Goal: Task Accomplishment & Management: Manage account settings

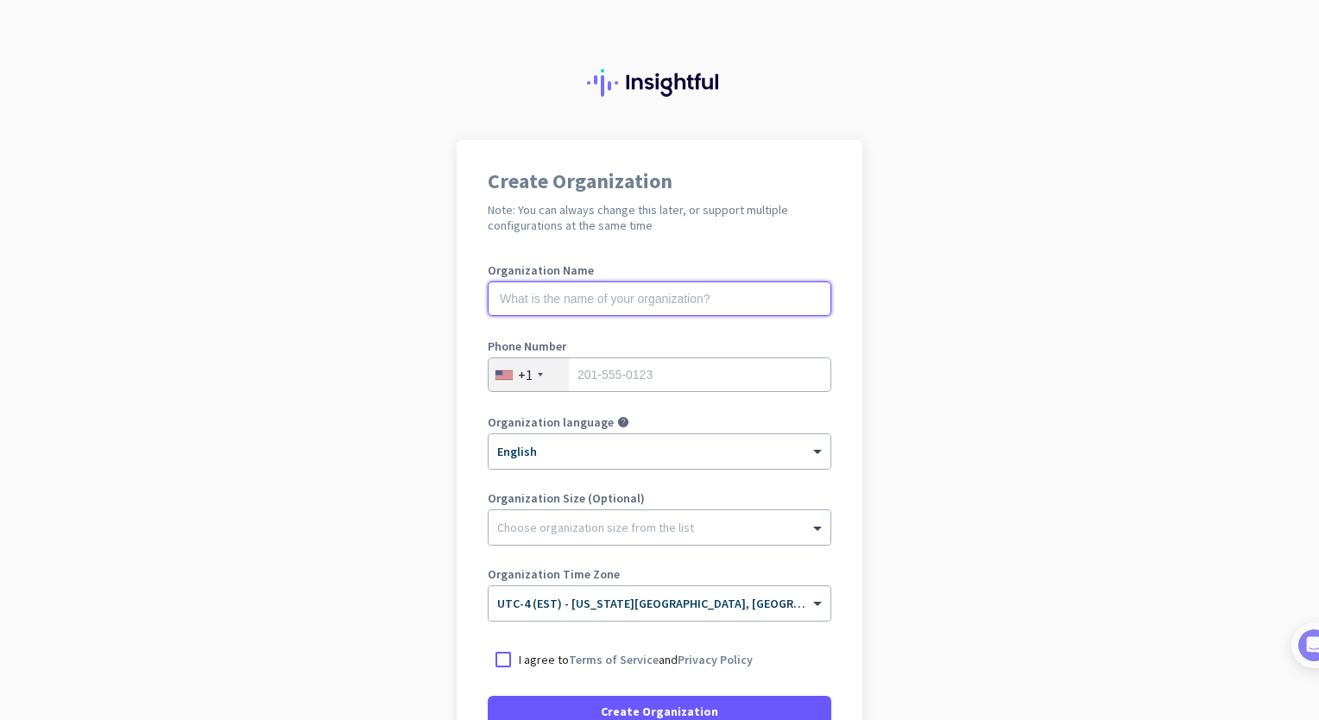
click at [630, 299] on input "text" at bounding box center [660, 298] width 344 height 35
type input "CF_MANAGE"
click at [631, 382] on input "tel" at bounding box center [660, 374] width 344 height 35
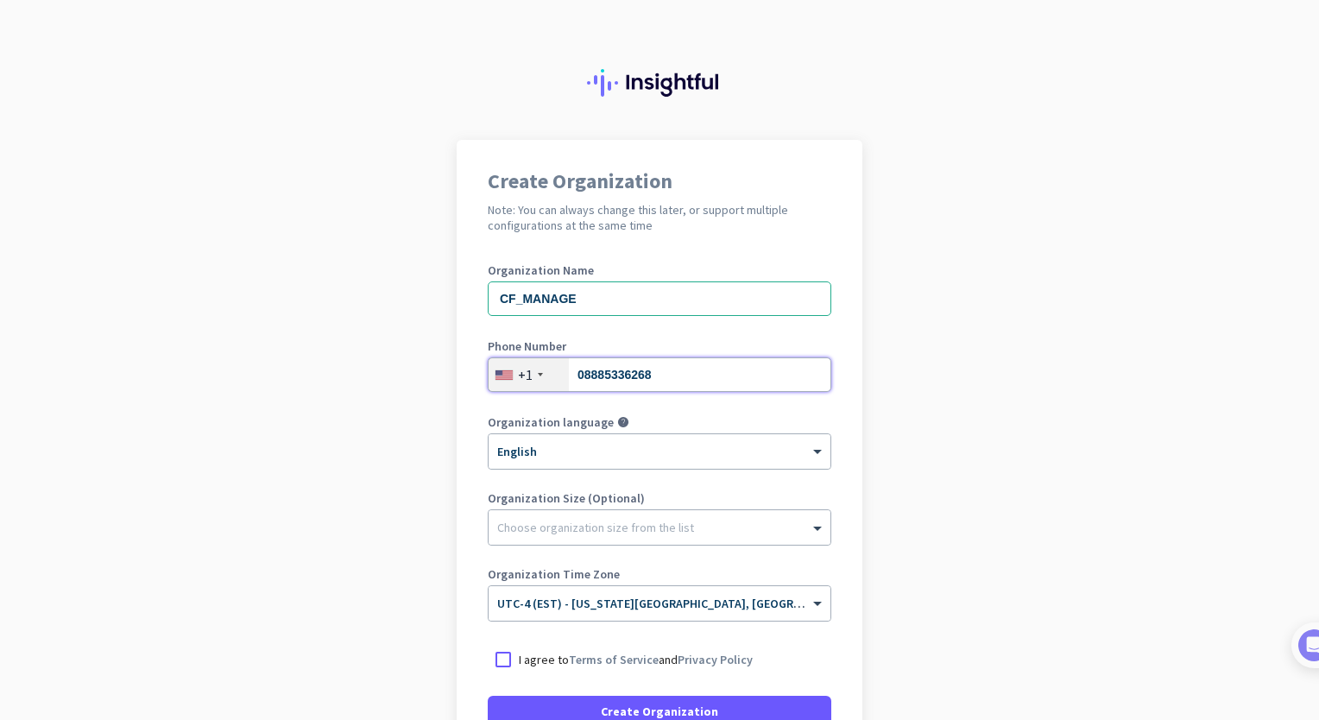
click at [577, 372] on input "08885336268" at bounding box center [660, 374] width 344 height 35
type input "8885336268"
click at [529, 381] on div "+1" at bounding box center [529, 374] width 80 height 33
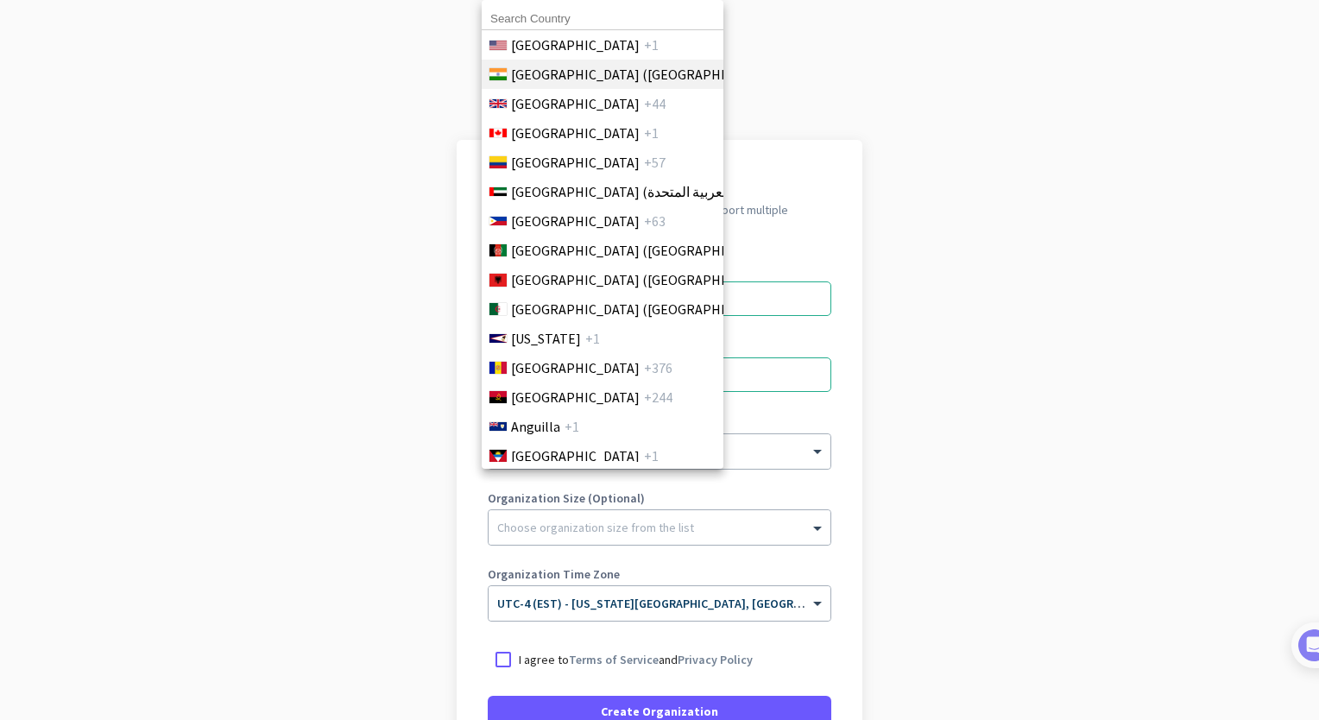
click at [572, 79] on span "[GEOGRAPHIC_DATA] ([GEOGRAPHIC_DATA])" at bounding box center [645, 74] width 269 height 21
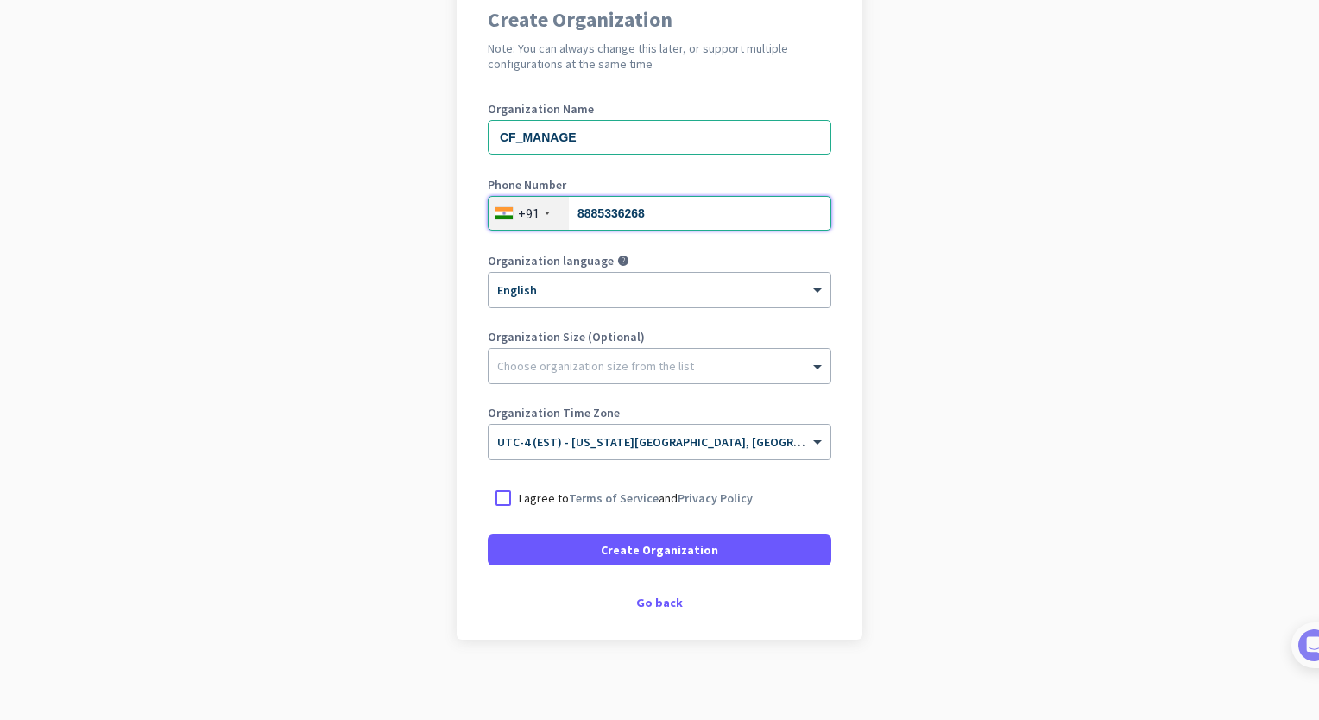
scroll to position [162, 0]
click at [499, 502] on div at bounding box center [503, 497] width 31 height 31
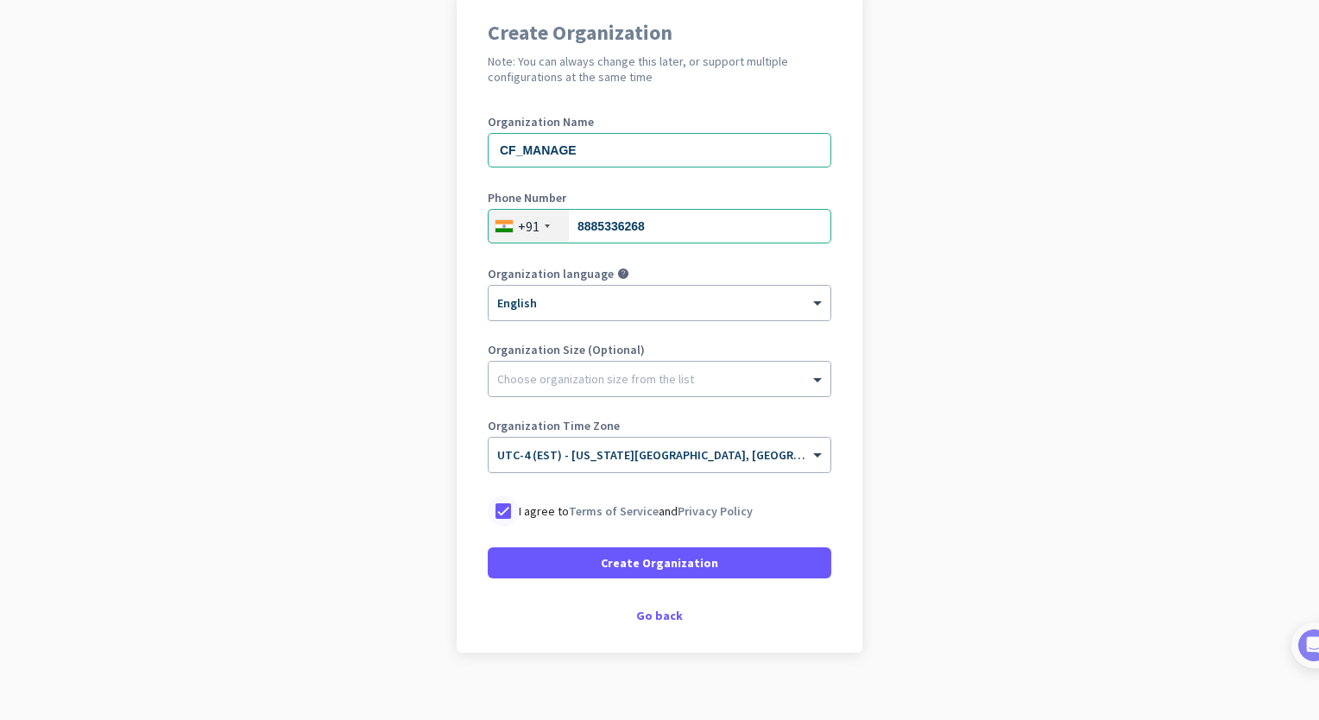
scroll to position [167, 0]
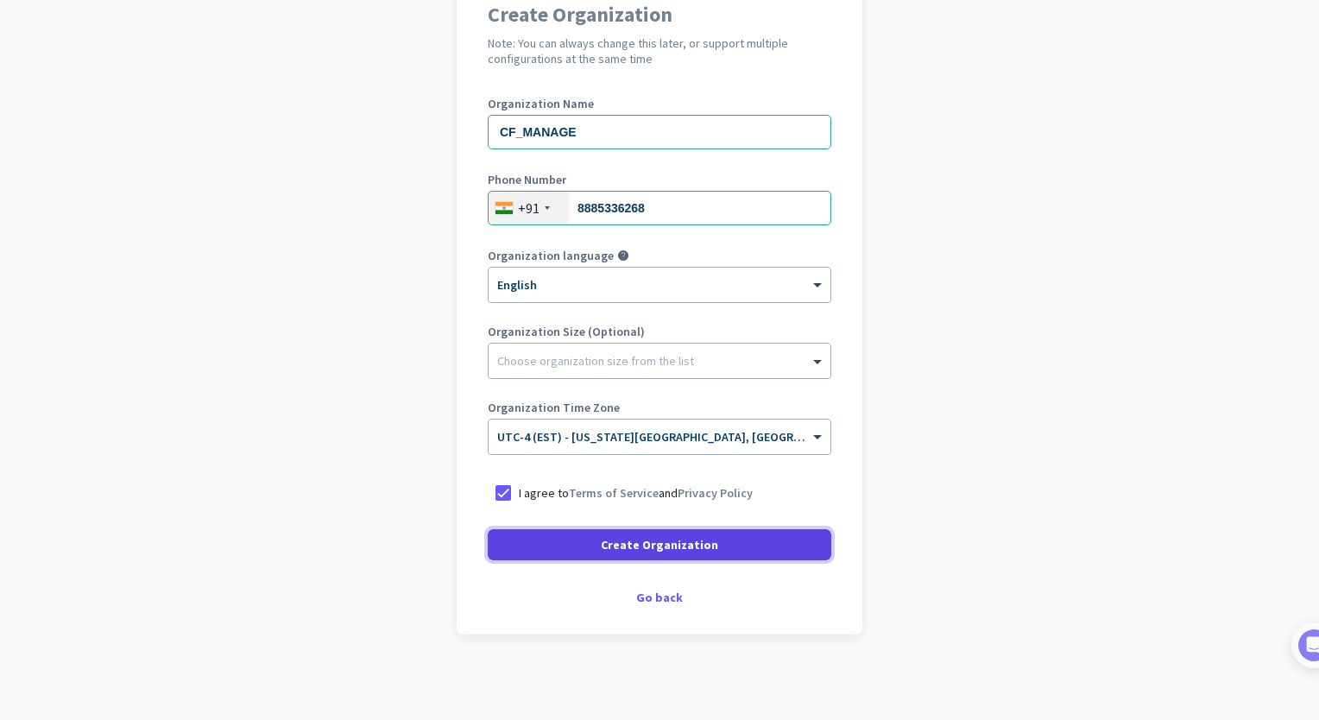
click at [569, 550] on span at bounding box center [660, 544] width 344 height 41
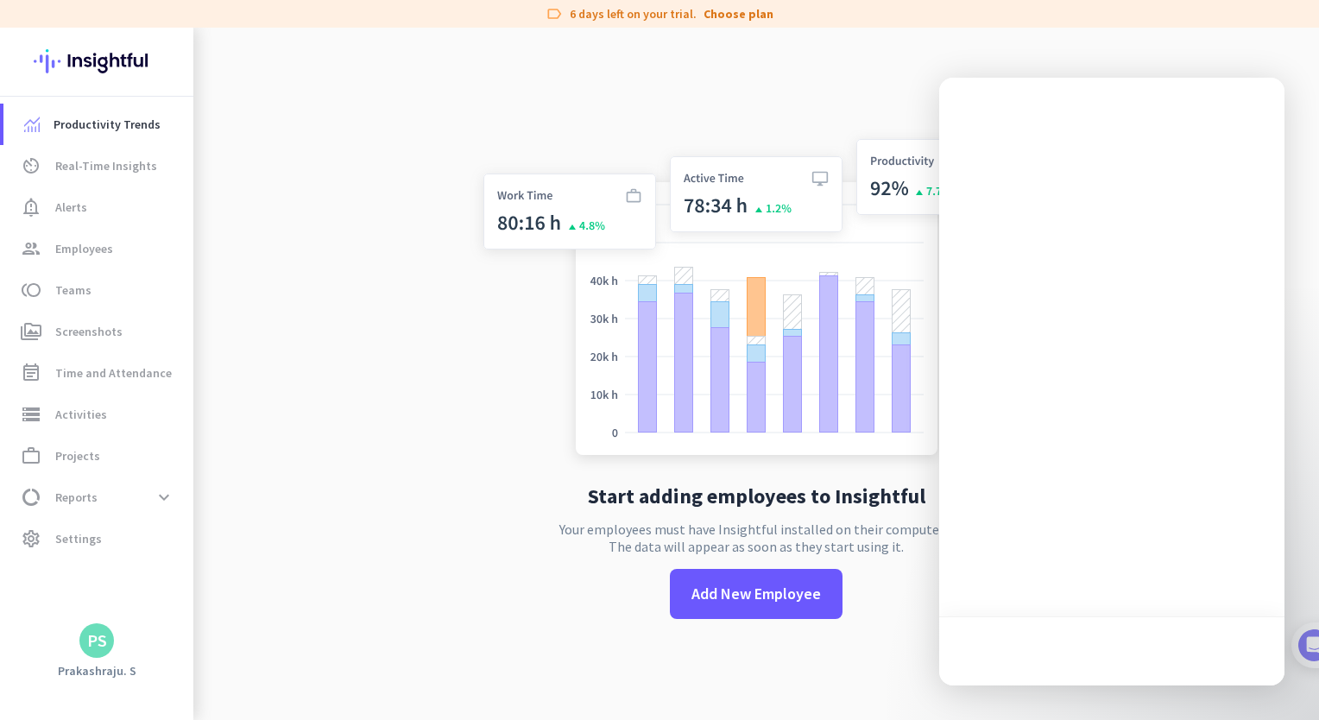
click at [840, 124] on div "Start adding employees to Insightful Your employees must have Insightful instal…" at bounding box center [755, 388] width 571 height 720
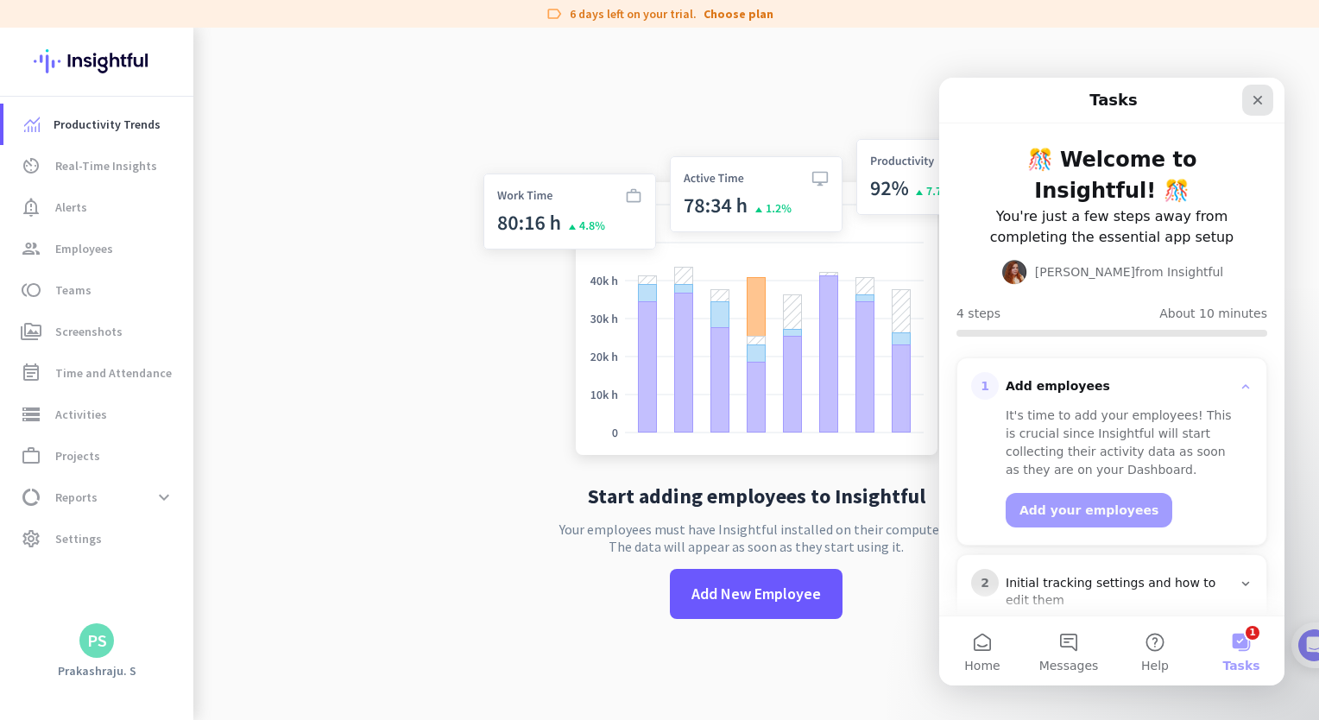
click at [1258, 102] on icon "Close" at bounding box center [1257, 100] width 9 height 9
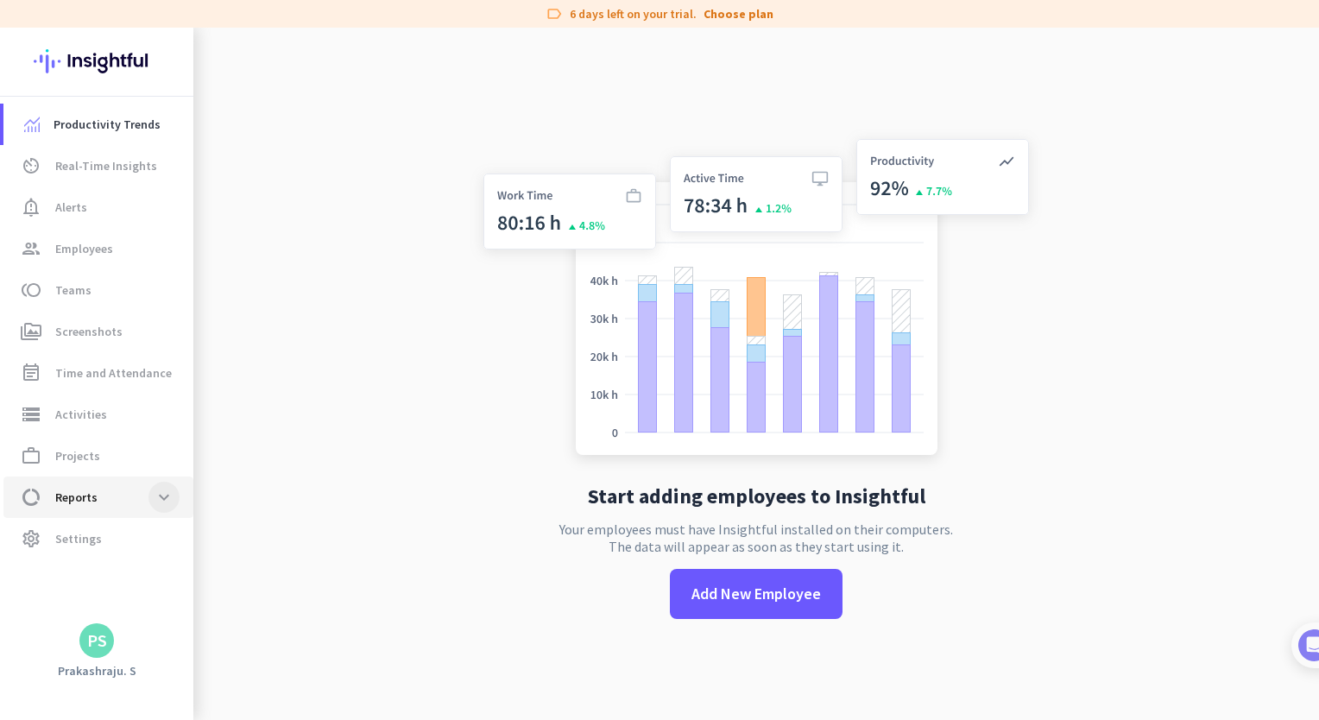
click at [161, 502] on span at bounding box center [163, 497] width 31 height 31
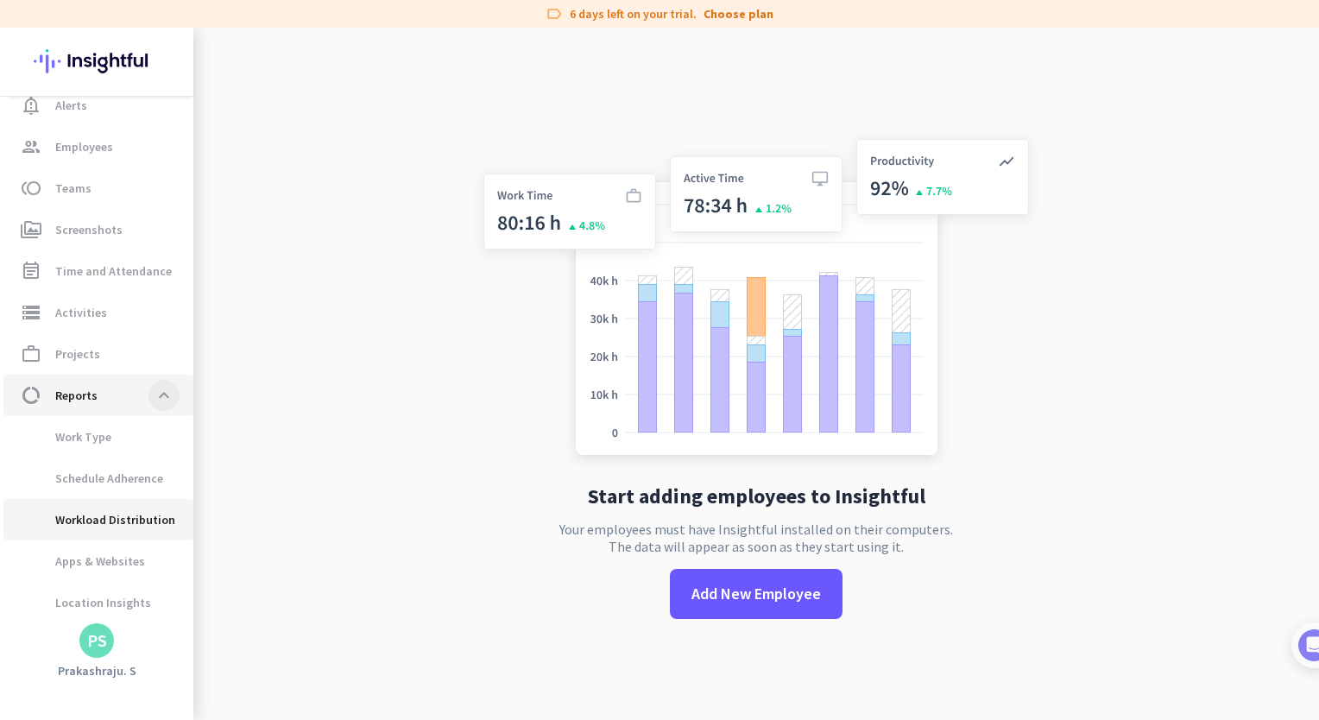
click at [161, 502] on span "Workload Distribution" at bounding box center [96, 519] width 158 height 41
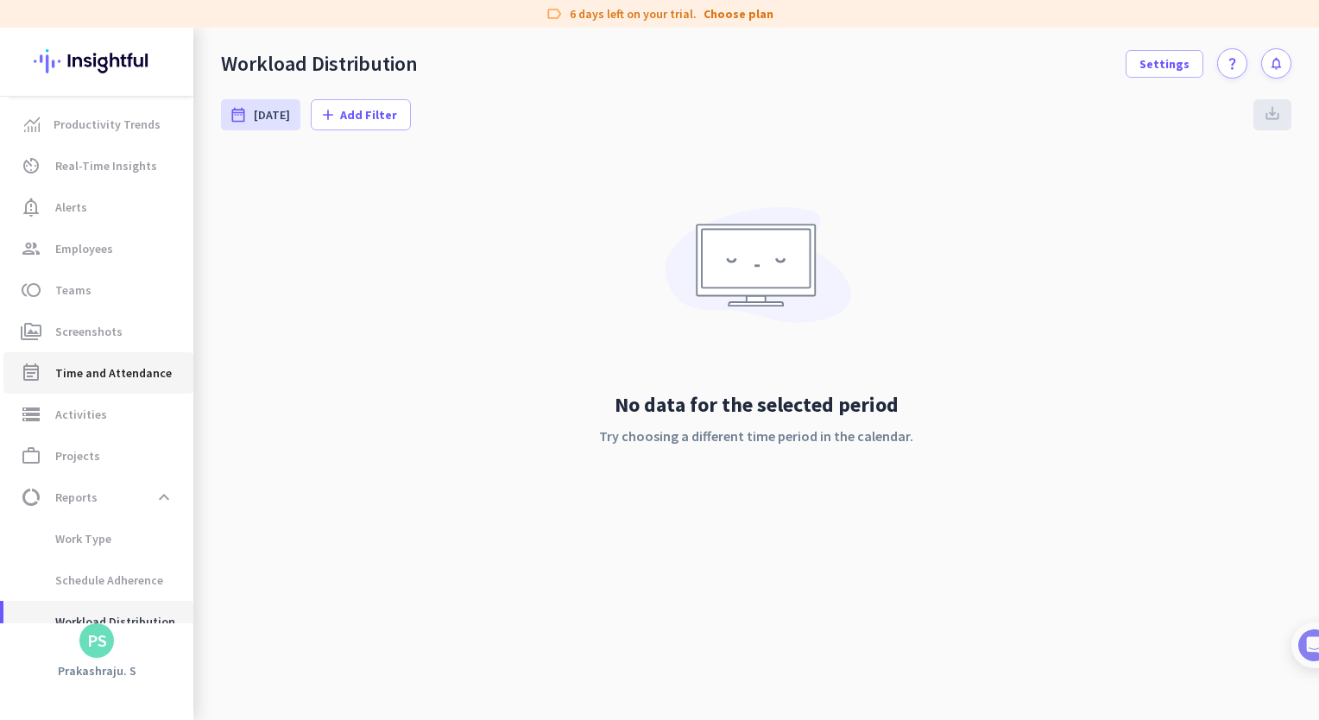
scroll to position [149, 0]
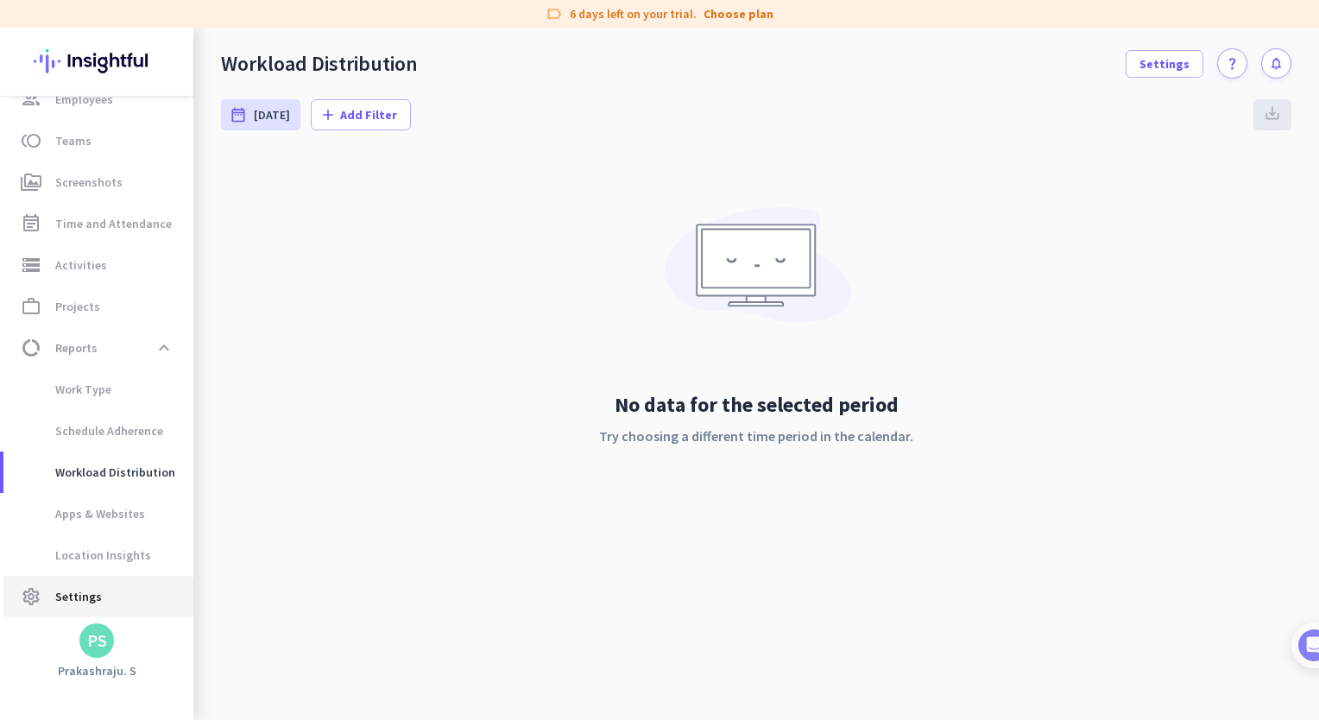
click at [69, 599] on span "Settings" at bounding box center [78, 596] width 47 height 21
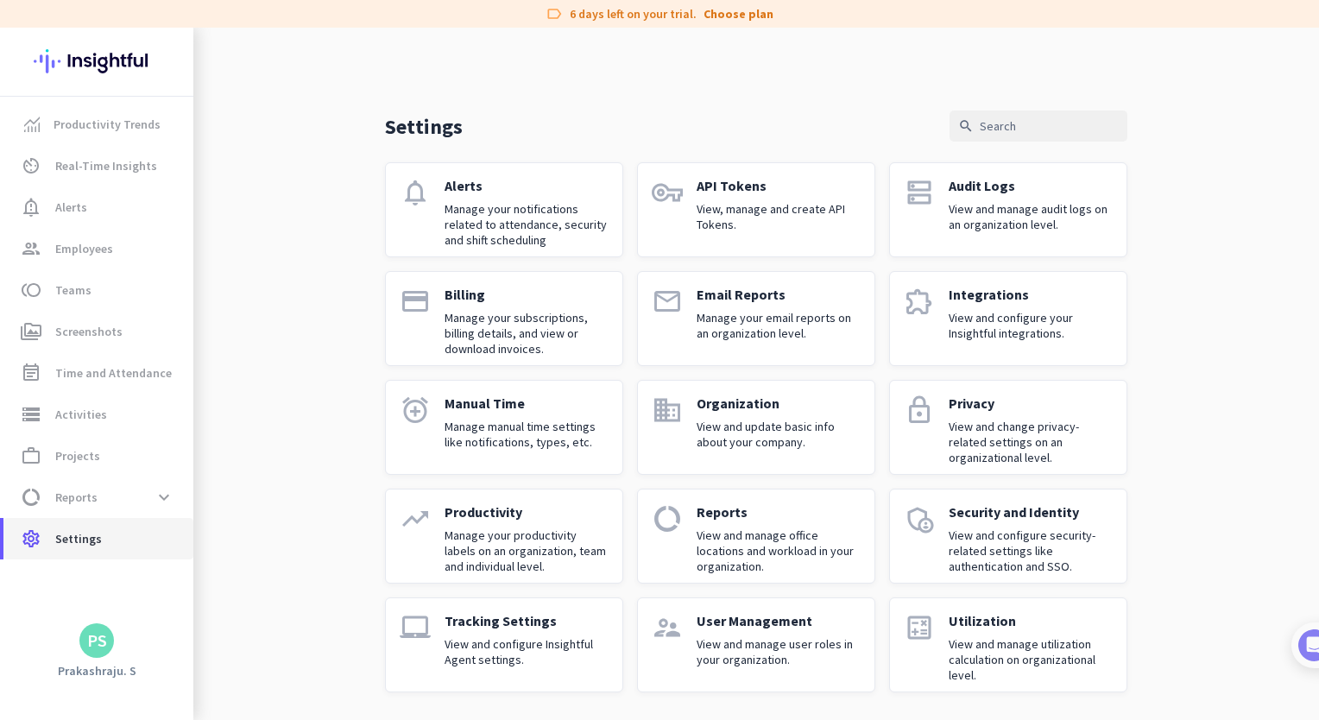
click at [81, 549] on link "settings Settings" at bounding box center [98, 538] width 190 height 41
click at [765, 208] on p "View, manage and create API Tokens." at bounding box center [779, 216] width 164 height 31
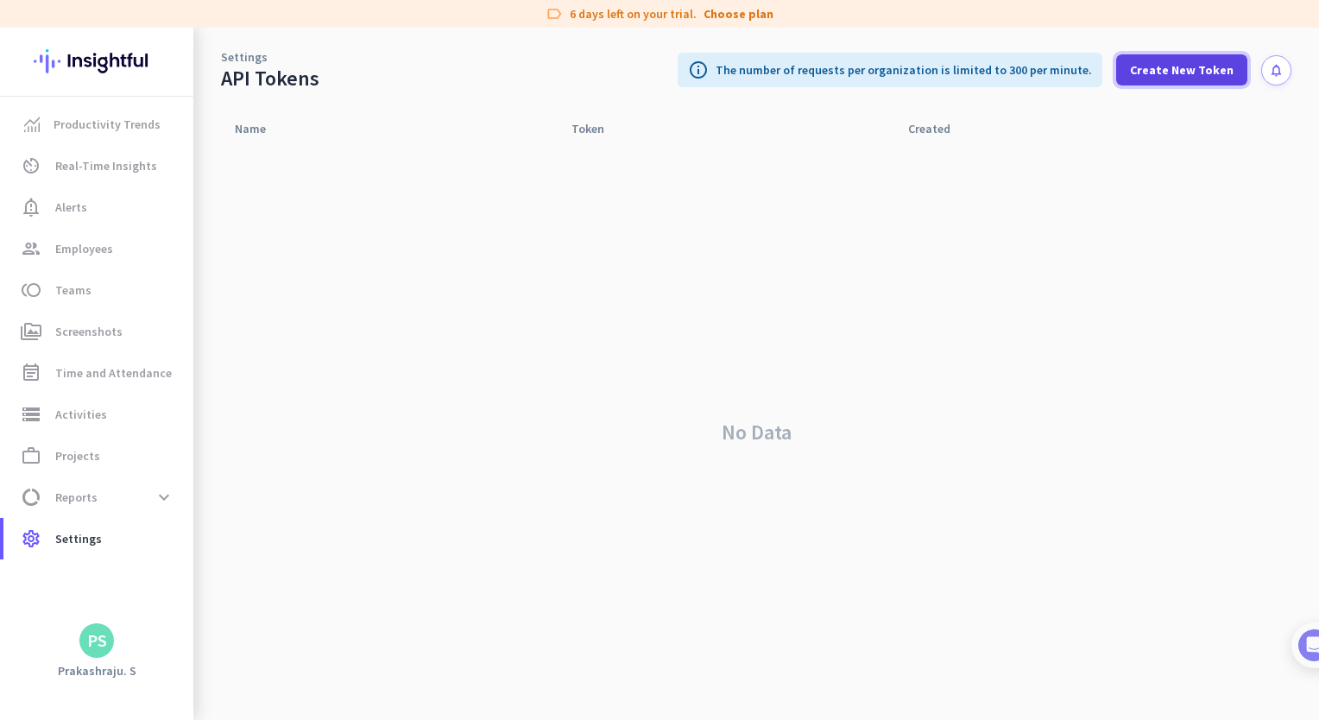
click at [1184, 68] on span "Create New Token" at bounding box center [1182, 69] width 104 height 17
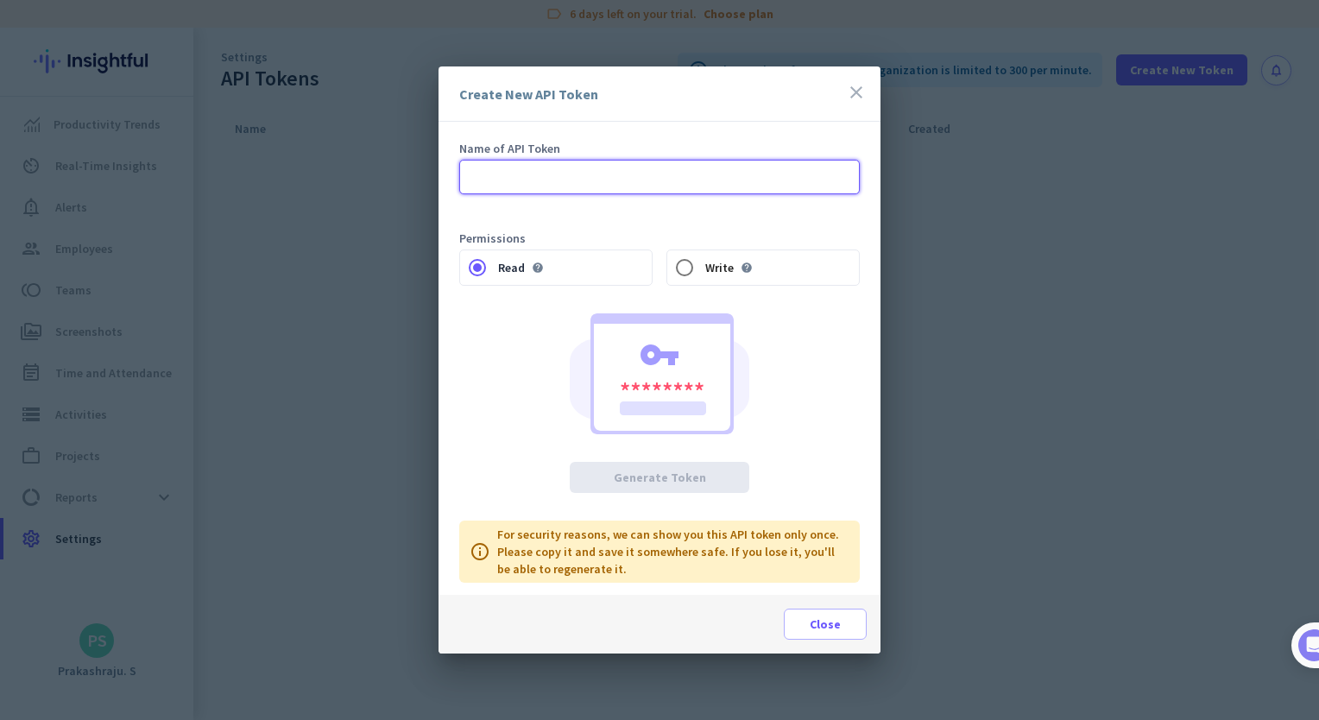
click at [649, 189] on input "text" at bounding box center [659, 177] width 400 height 35
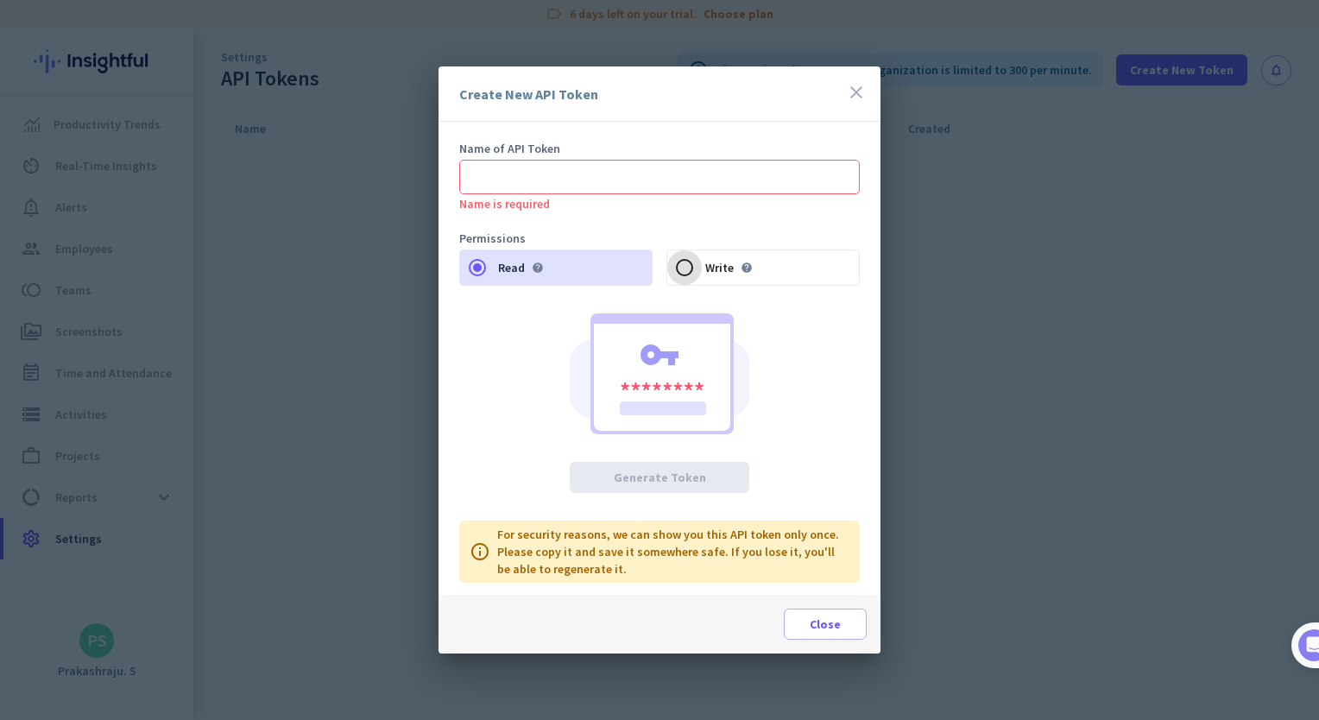
click at [690, 274] on input "Write help" at bounding box center [684, 267] width 35 height 35
radio input "true"
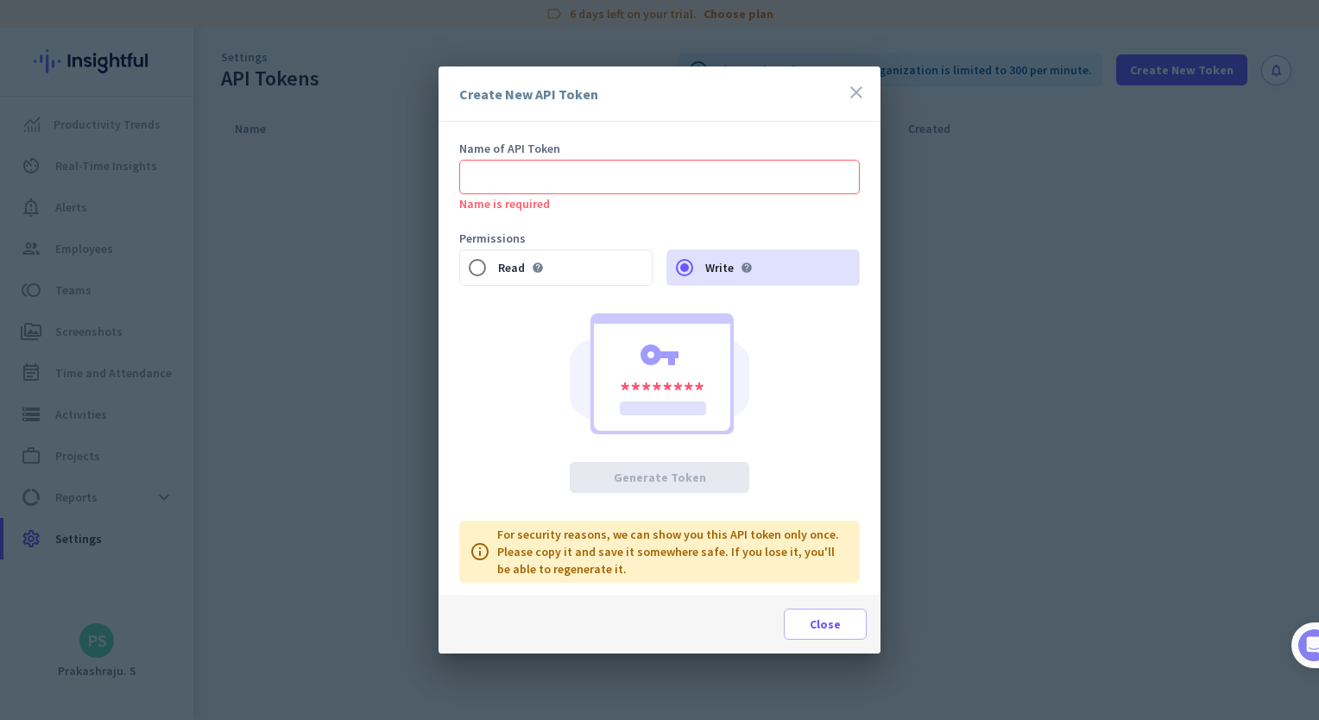
click at [550, 273] on div "Read help" at bounding box center [555, 267] width 193 height 36
radio input "true"
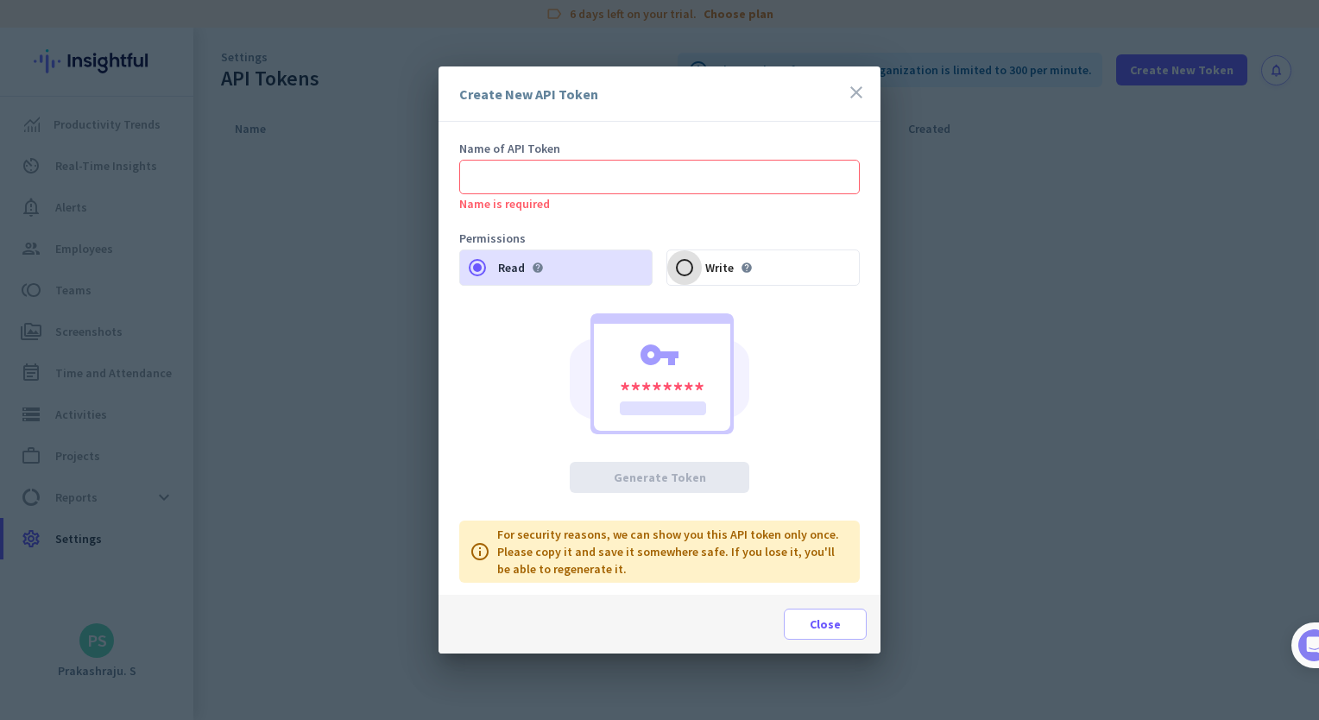
click at [678, 263] on input "Write help" at bounding box center [684, 267] width 35 height 35
radio input "true"
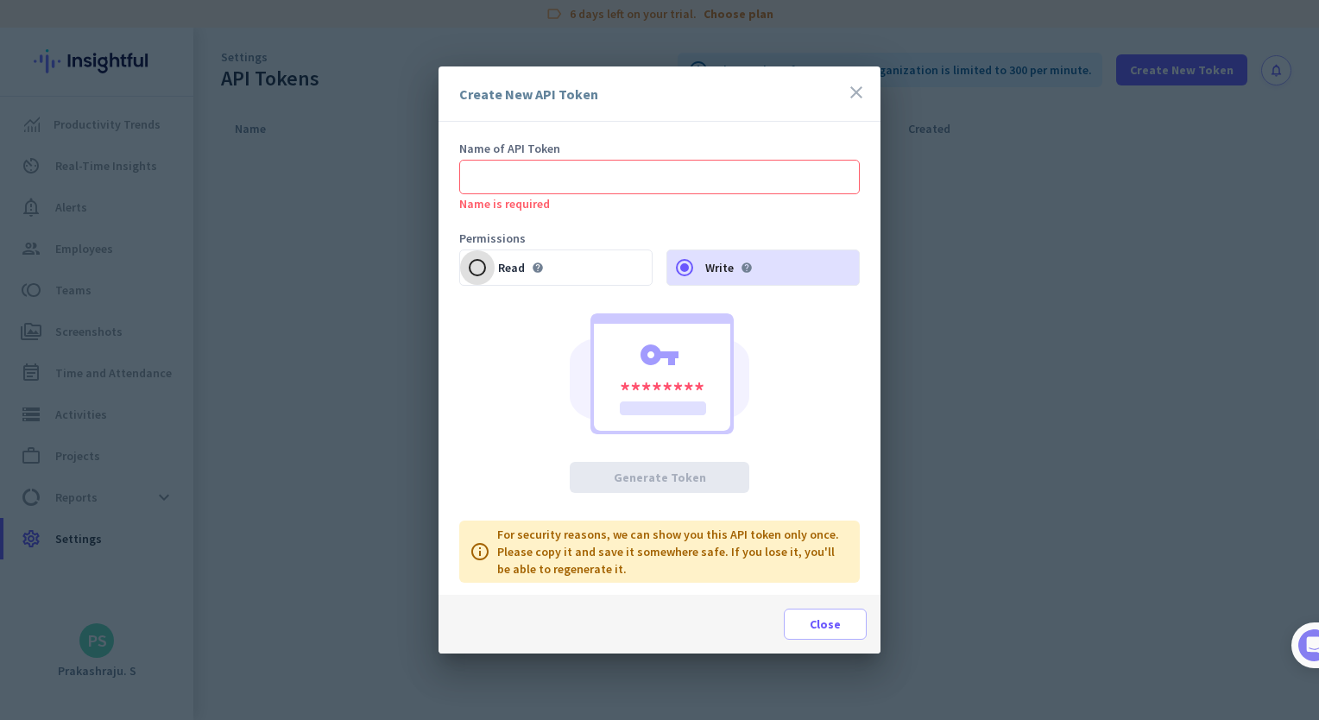
click at [471, 270] on input "Read help" at bounding box center [477, 267] width 35 height 35
radio input "true"
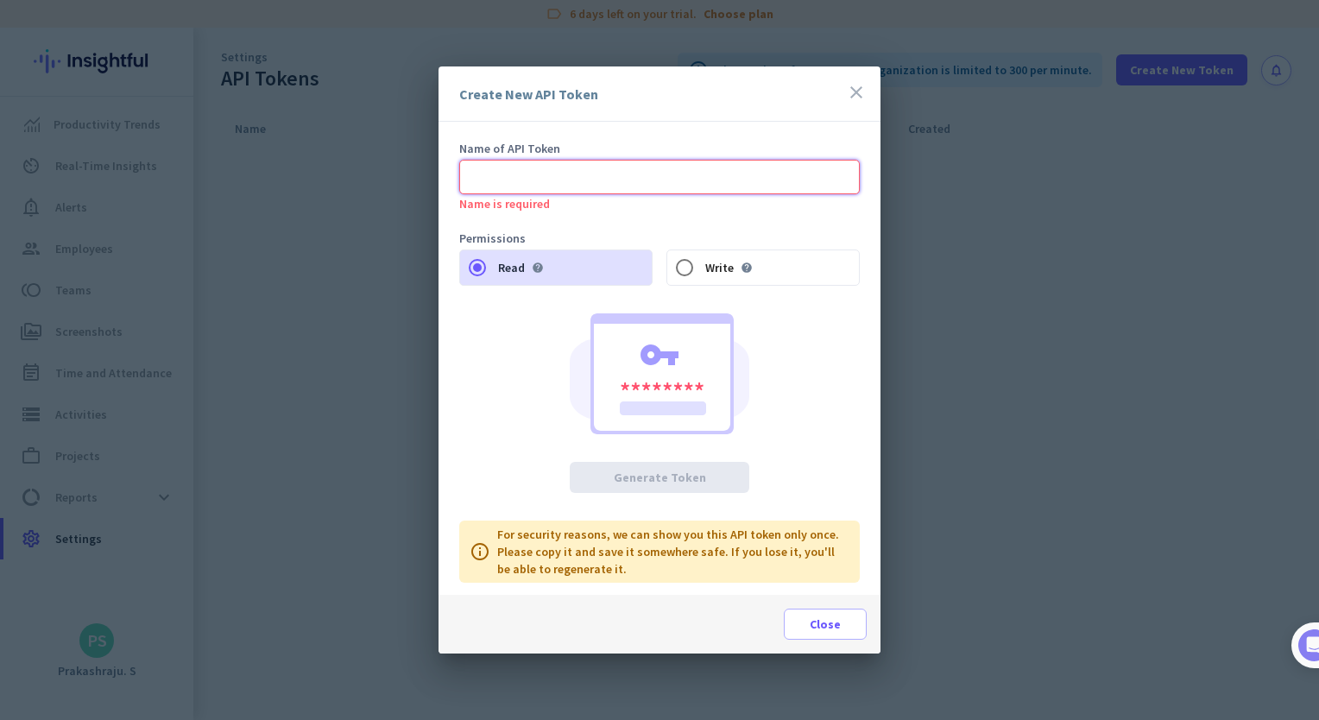
click at [548, 185] on input "text" at bounding box center [659, 177] width 400 height 35
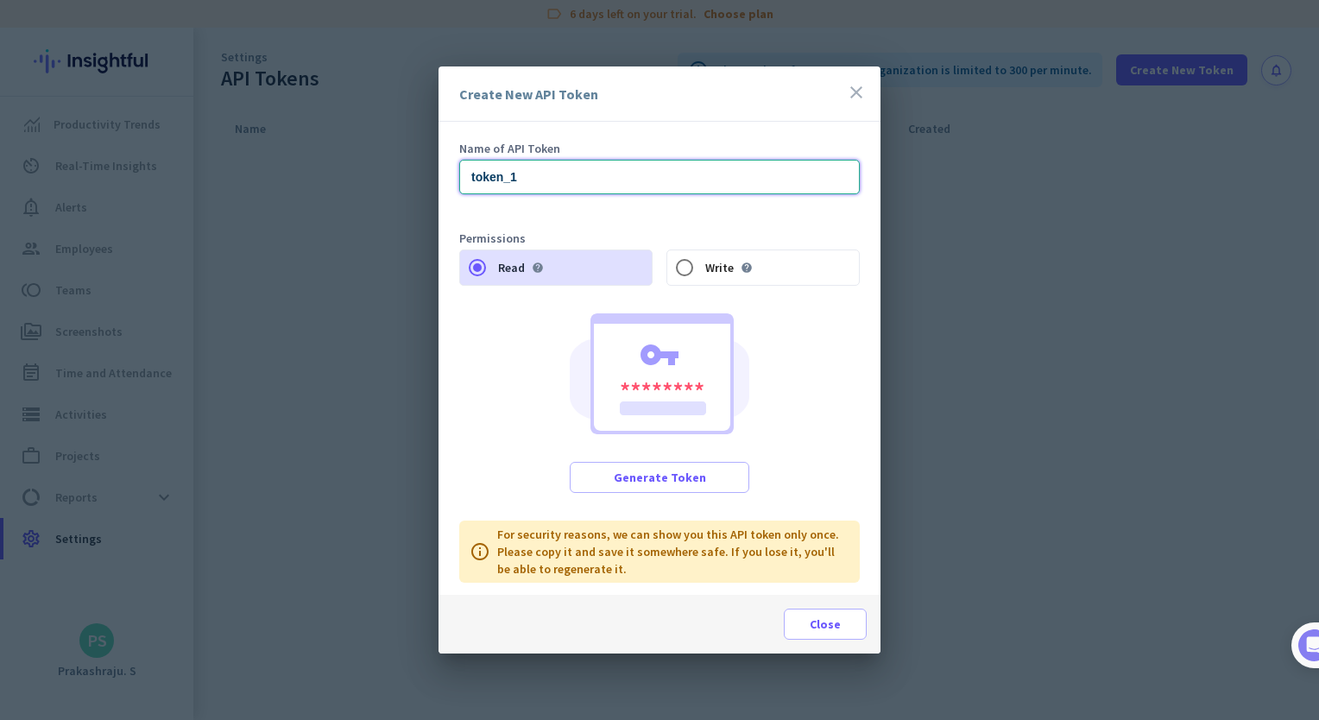
type input "token_1"
click at [709, 262] on span "Write" at bounding box center [719, 268] width 28 height 12
click at [702, 261] on input "Write help" at bounding box center [684, 267] width 35 height 35
radio input "false"
radio input "true"
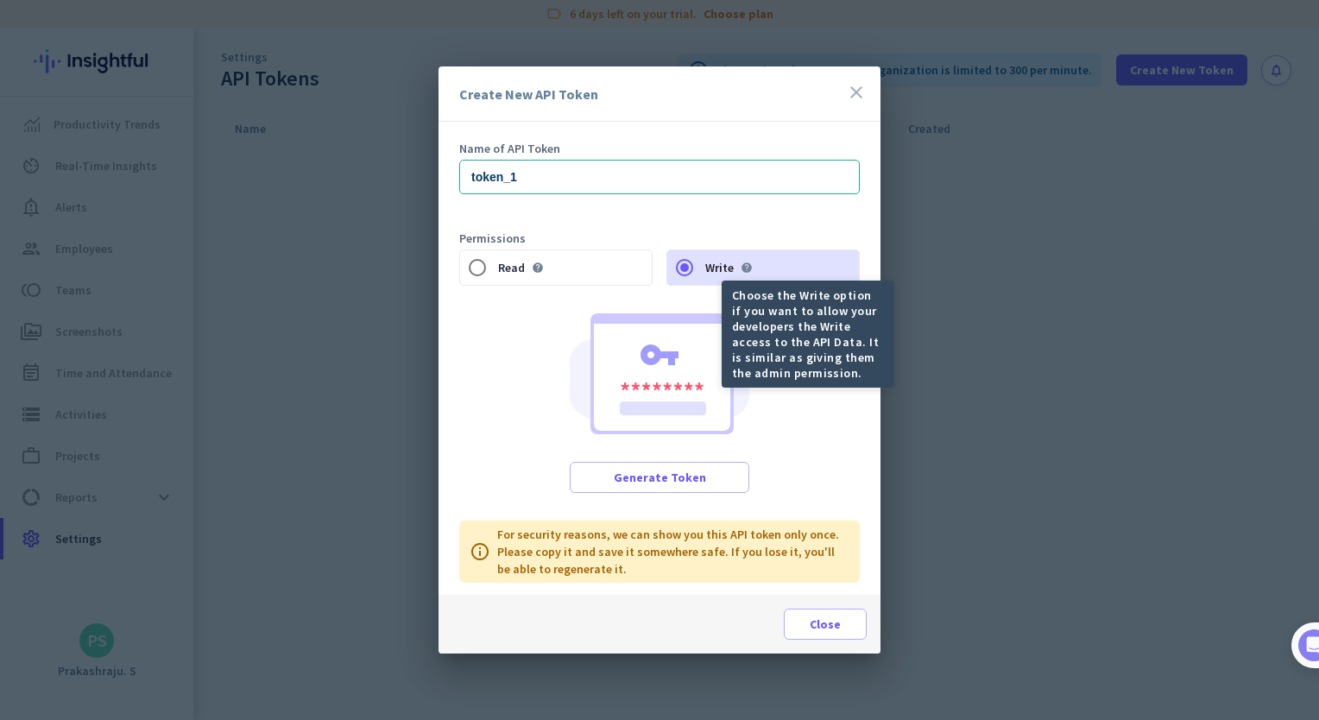
click at [749, 264] on icon "help" at bounding box center [747, 268] width 12 height 12
click at [702, 264] on input "Write help" at bounding box center [684, 267] width 35 height 35
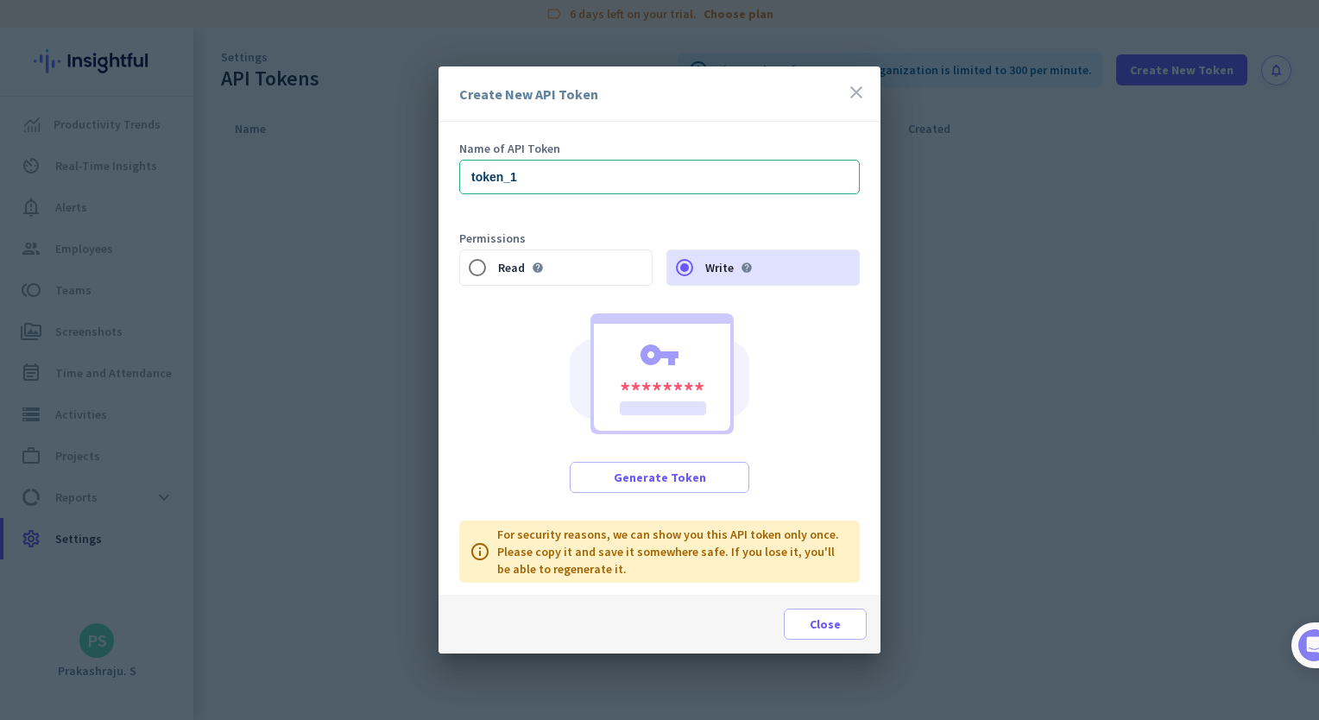
click at [749, 264] on icon "help" at bounding box center [747, 268] width 12 height 12
click at [702, 264] on input "Write help" at bounding box center [684, 267] width 35 height 35
click at [746, 264] on icon "help" at bounding box center [747, 268] width 12 height 12
click at [702, 264] on input "Write help" at bounding box center [684, 267] width 35 height 35
click at [684, 482] on span "Generate Token" at bounding box center [660, 477] width 92 height 17
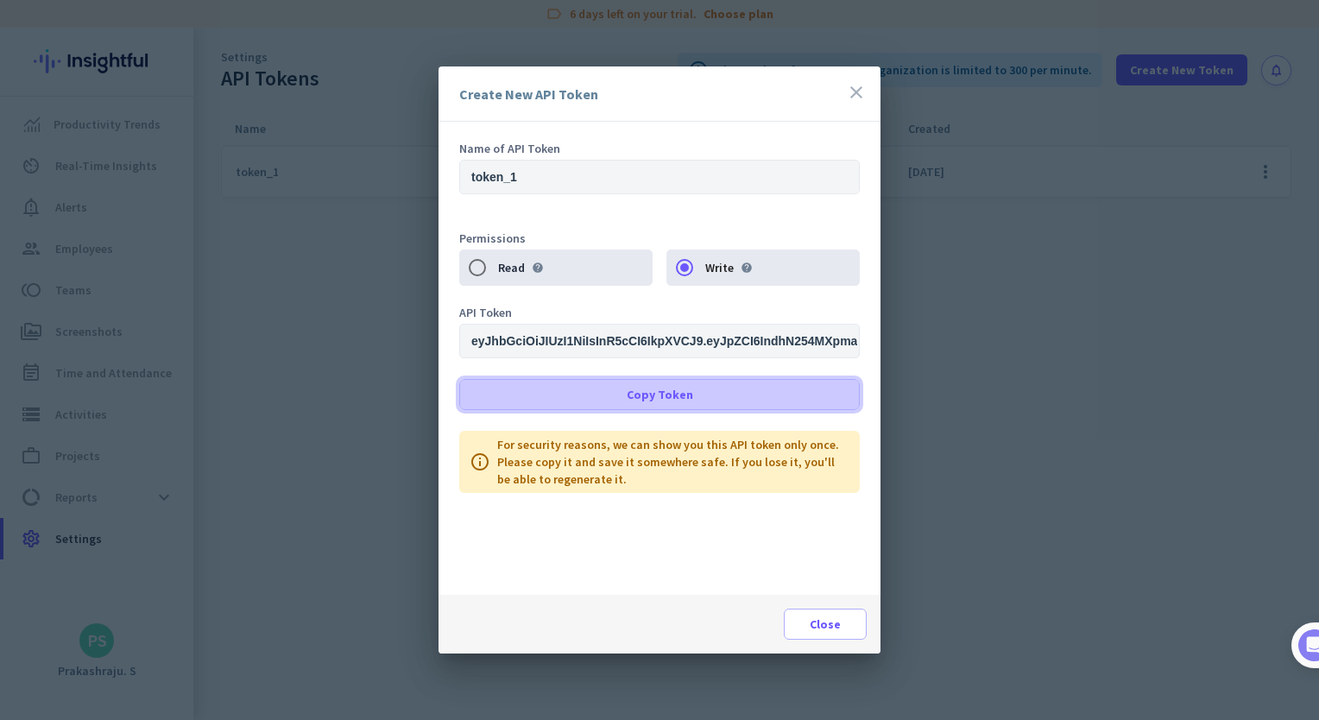
click at [653, 388] on span "Copy Token" at bounding box center [660, 394] width 66 height 17
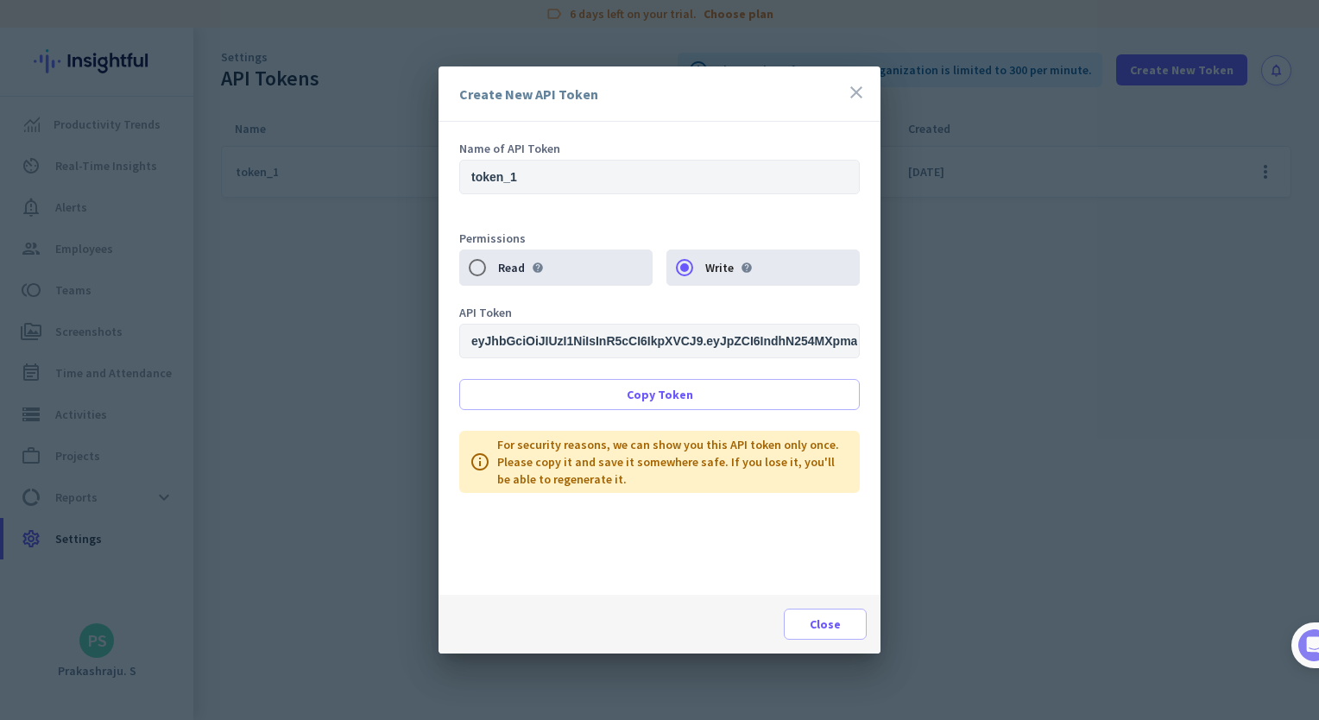
click at [853, 85] on icon "close" at bounding box center [856, 92] width 21 height 21
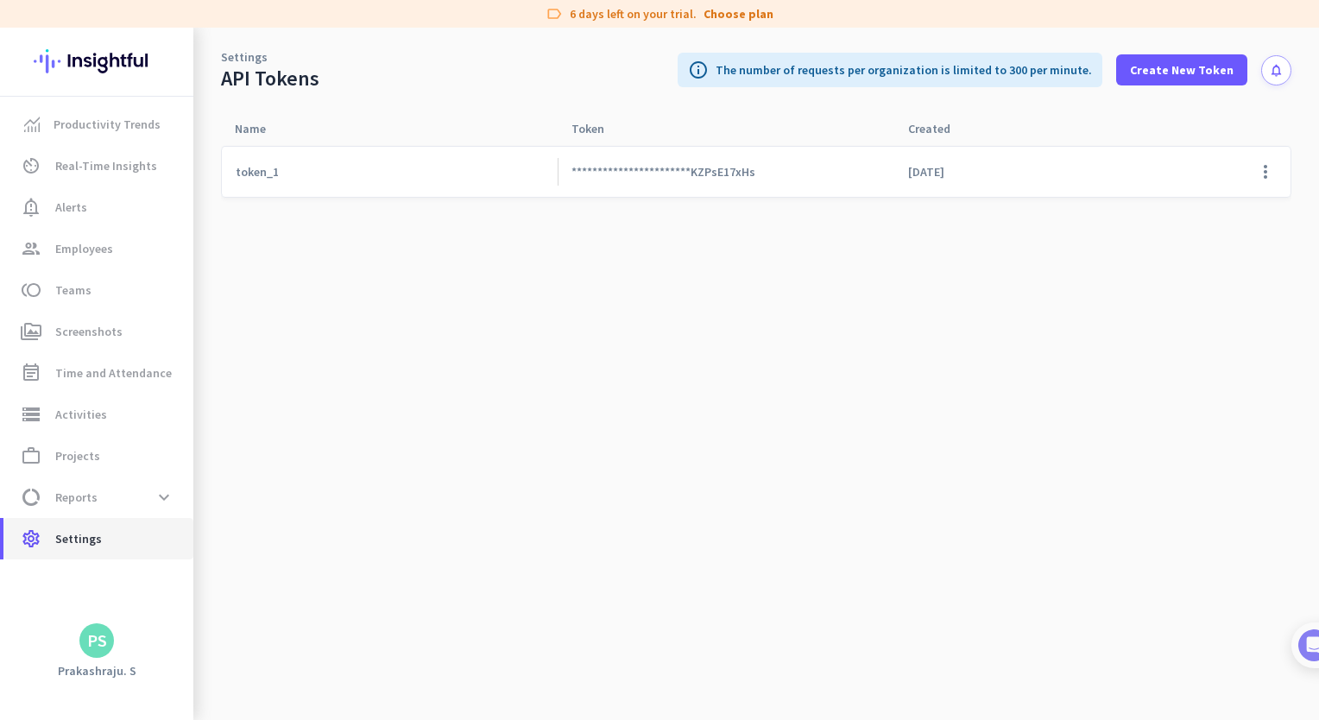
click at [110, 550] on link "settings Settings" at bounding box center [98, 538] width 190 height 41
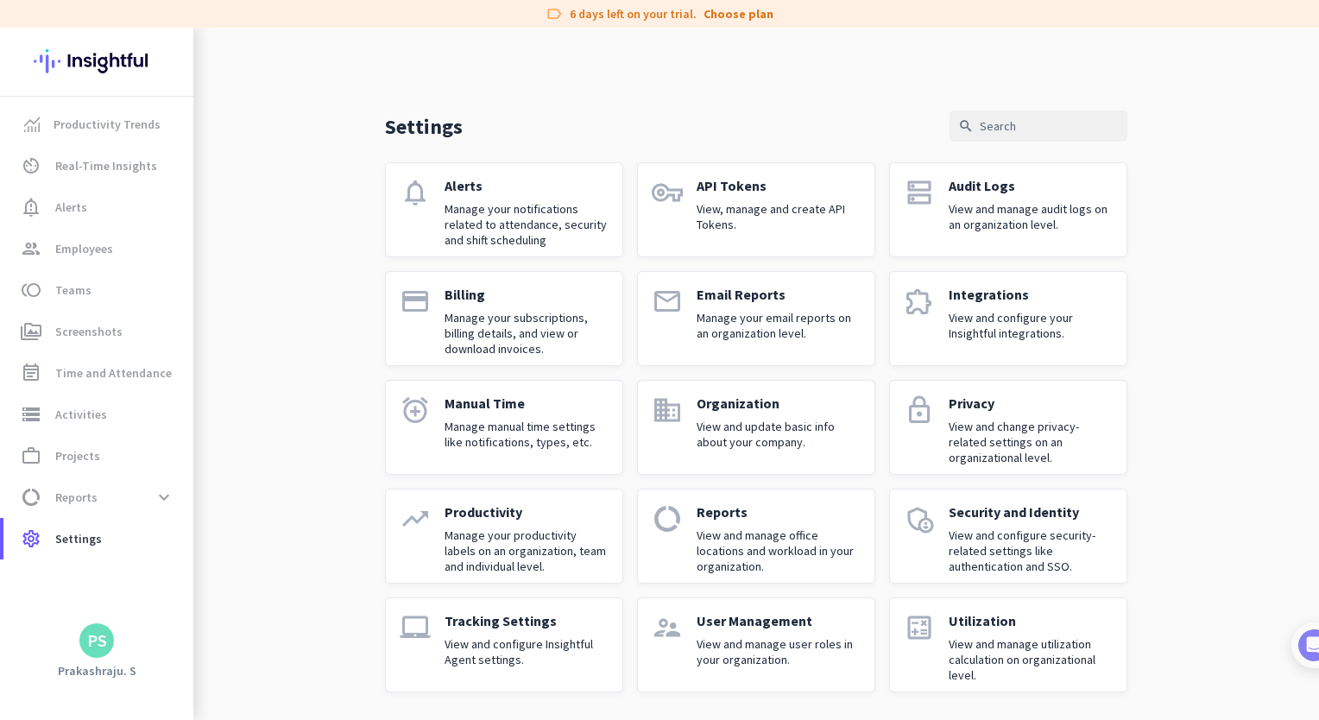
click at [735, 420] on p "View and update basic info about your company." at bounding box center [779, 434] width 164 height 31
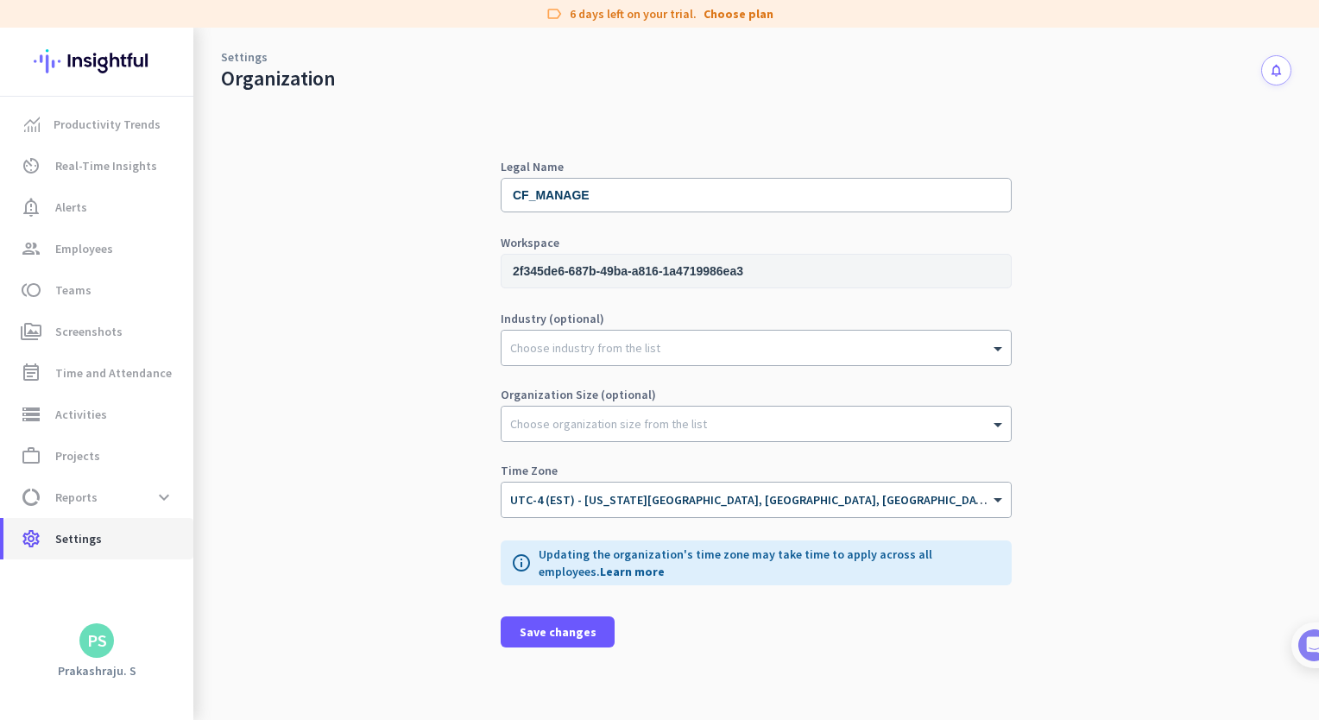
click at [88, 533] on span "Settings" at bounding box center [78, 538] width 47 height 21
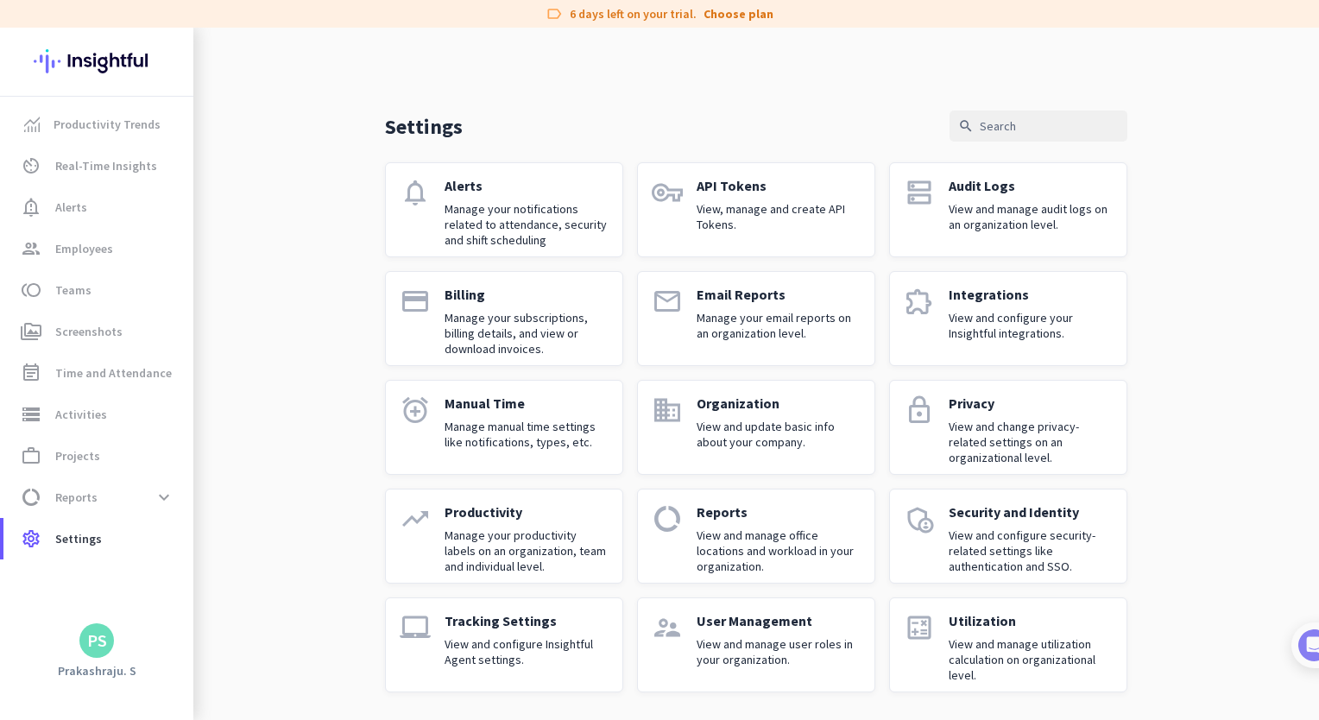
click at [722, 632] on div "User Management View and manage user roles in your organization." at bounding box center [779, 645] width 164 height 66
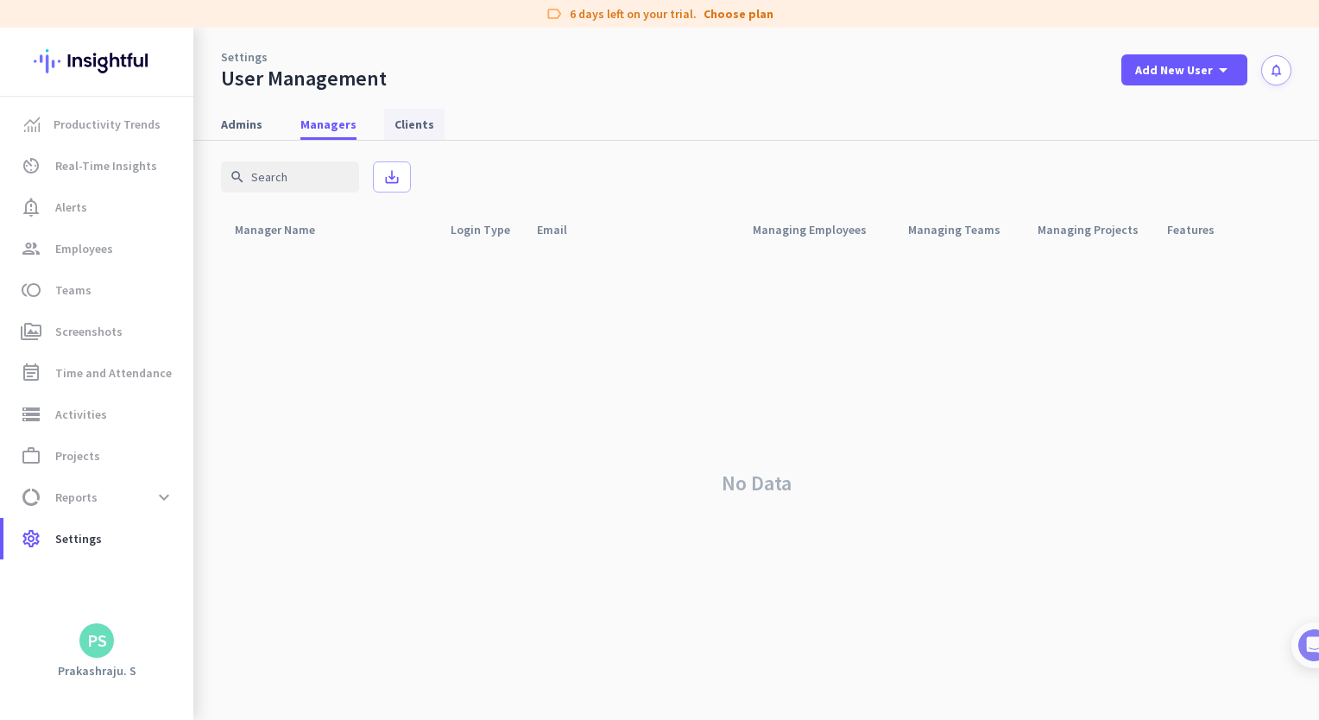
click at [397, 134] on span "Clients" at bounding box center [414, 124] width 40 height 31
click at [312, 128] on span "Managers" at bounding box center [328, 124] width 56 height 17
click at [244, 123] on span "Admins" at bounding box center [241, 124] width 41 height 17
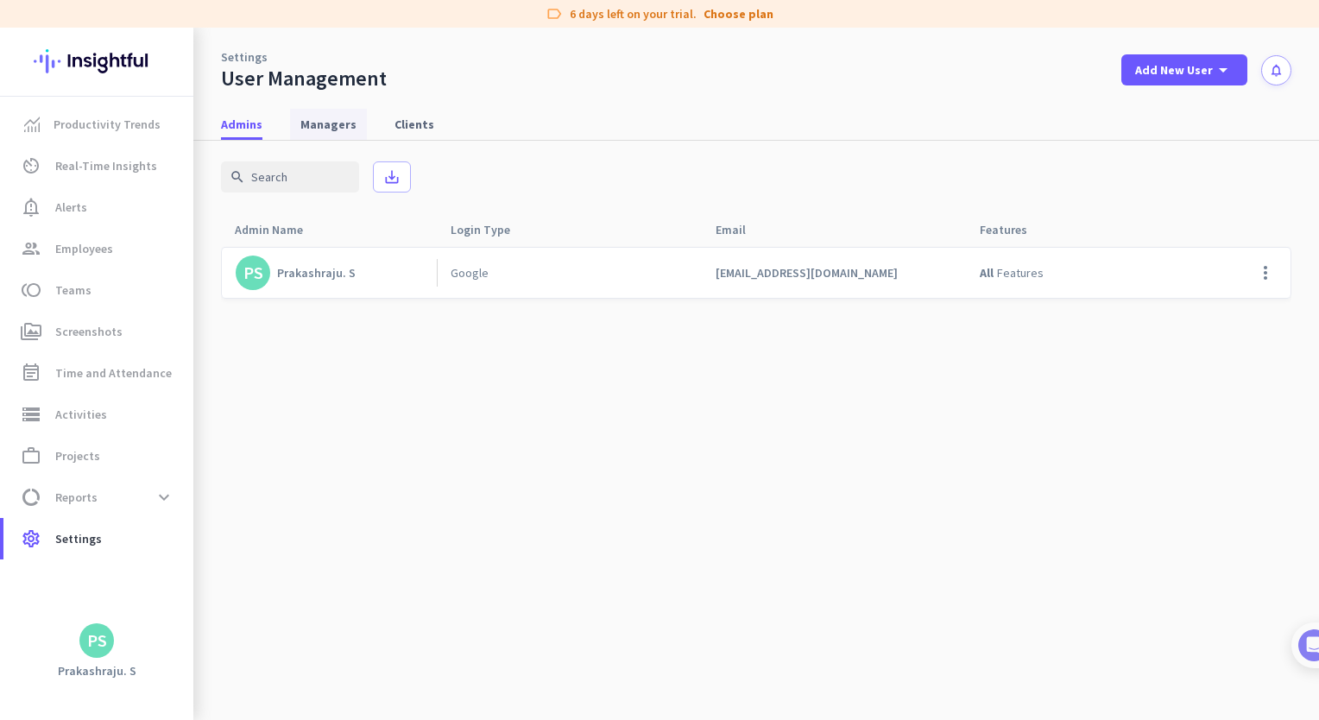
click at [306, 119] on span "Managers" at bounding box center [328, 124] width 56 height 17
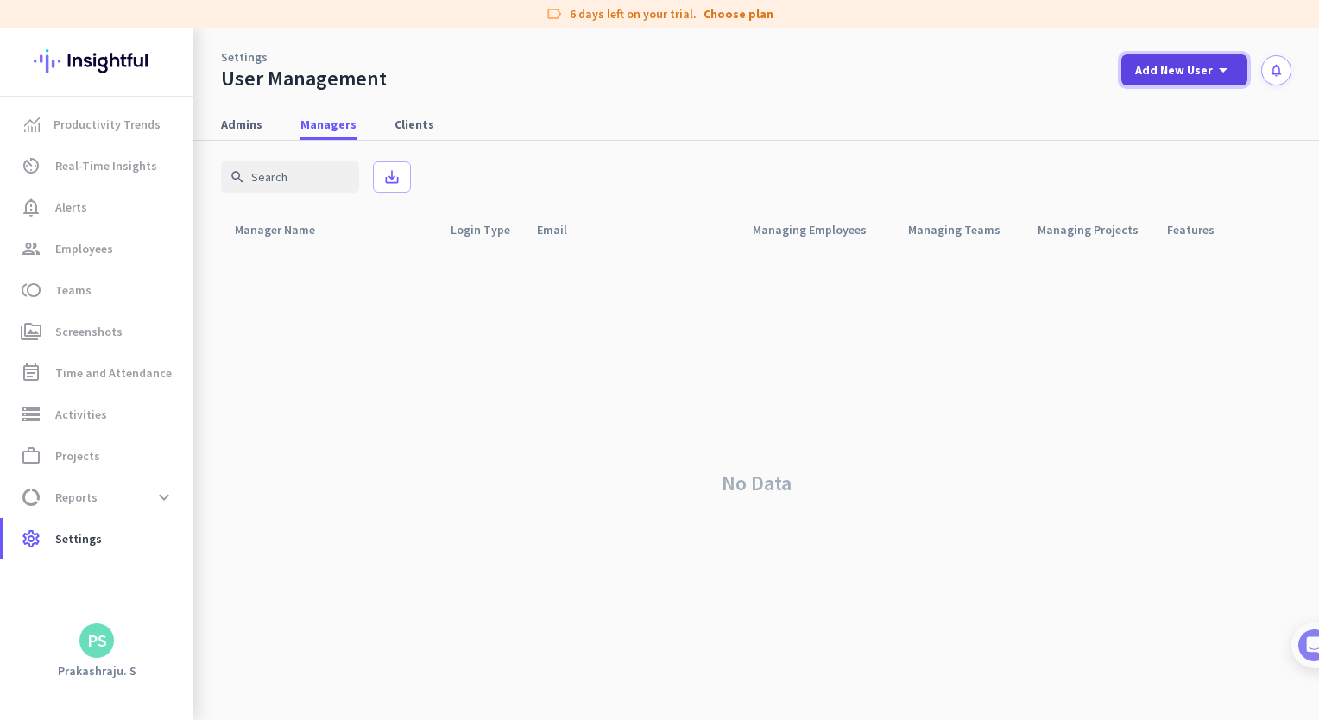
click at [1176, 73] on span "Add New User" at bounding box center [1174, 69] width 78 height 17
click at [1146, 148] on icon "add" at bounding box center [1147, 149] width 17 height 17
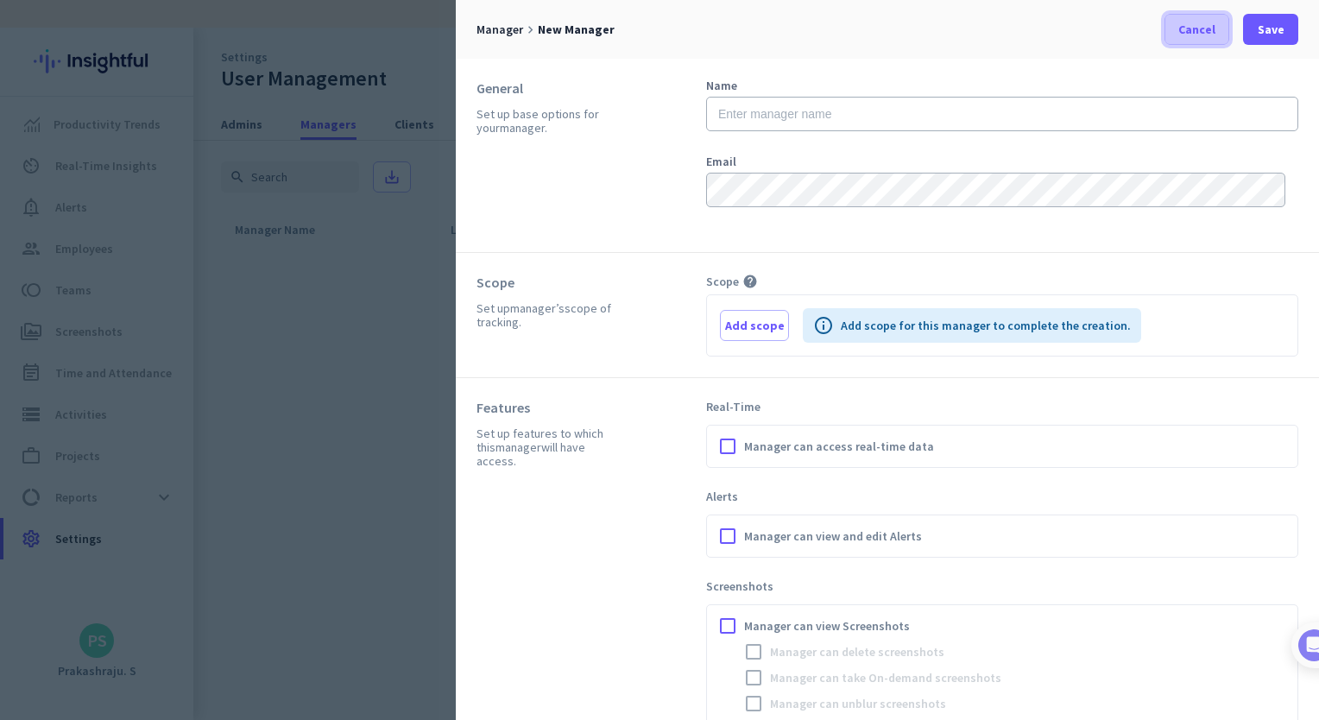
click at [1194, 26] on span "Cancel" at bounding box center [1196, 29] width 37 height 17
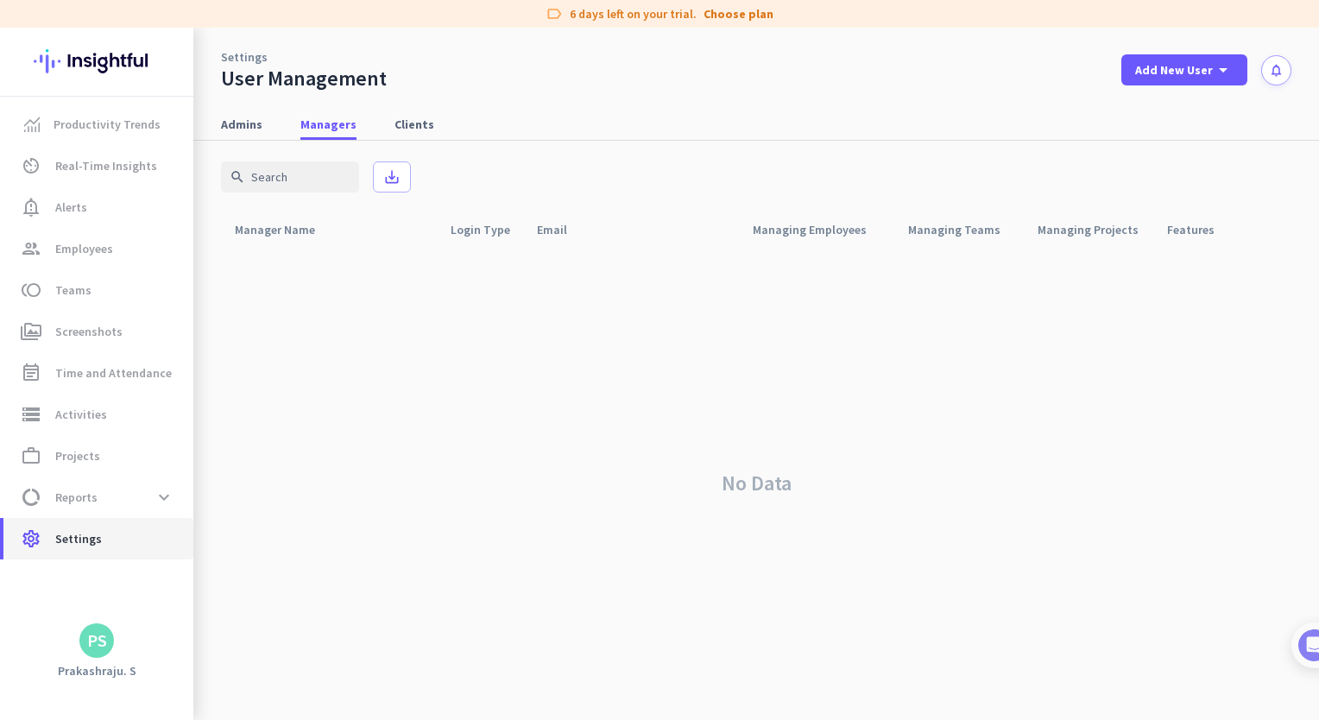
click at [91, 533] on span "Settings" at bounding box center [78, 538] width 47 height 21
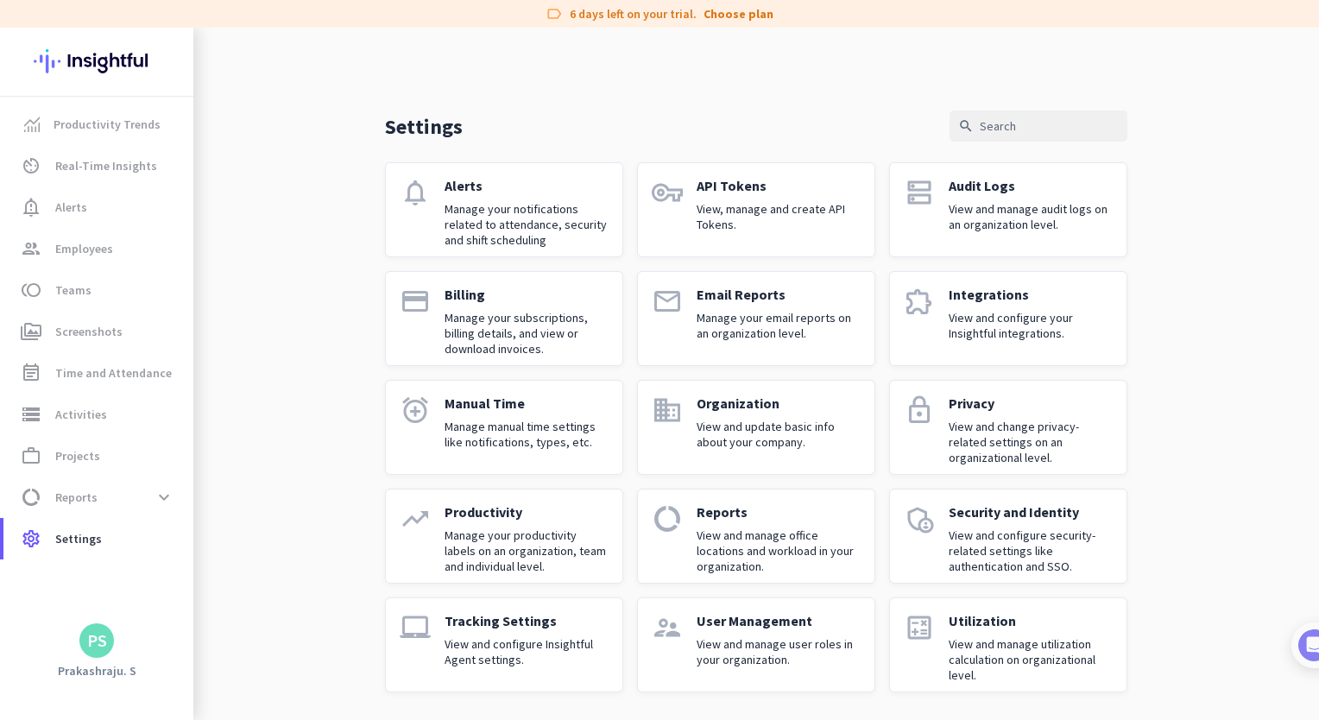
click at [760, 195] on div "API Tokens View, manage and create API Tokens." at bounding box center [779, 210] width 164 height 66
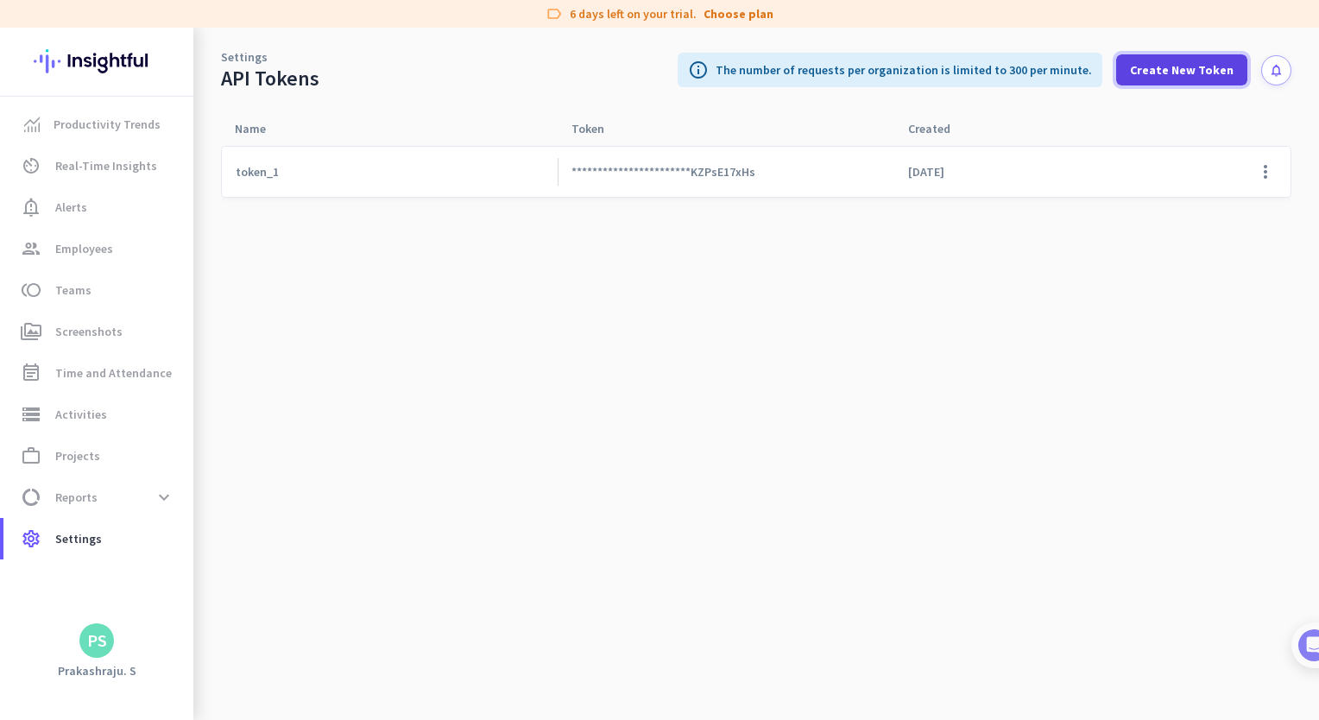
click at [1183, 64] on span "Create New Token" at bounding box center [1182, 69] width 104 height 17
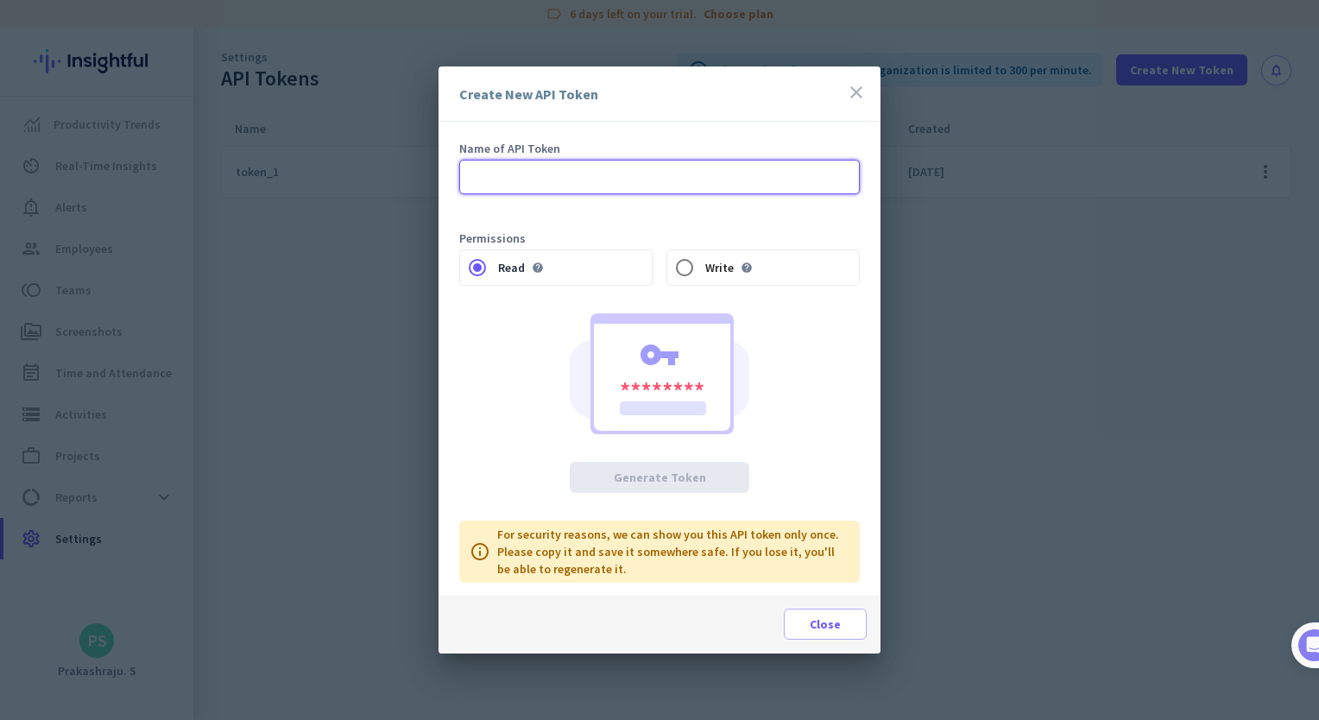
click at [647, 188] on input "text" at bounding box center [659, 177] width 400 height 35
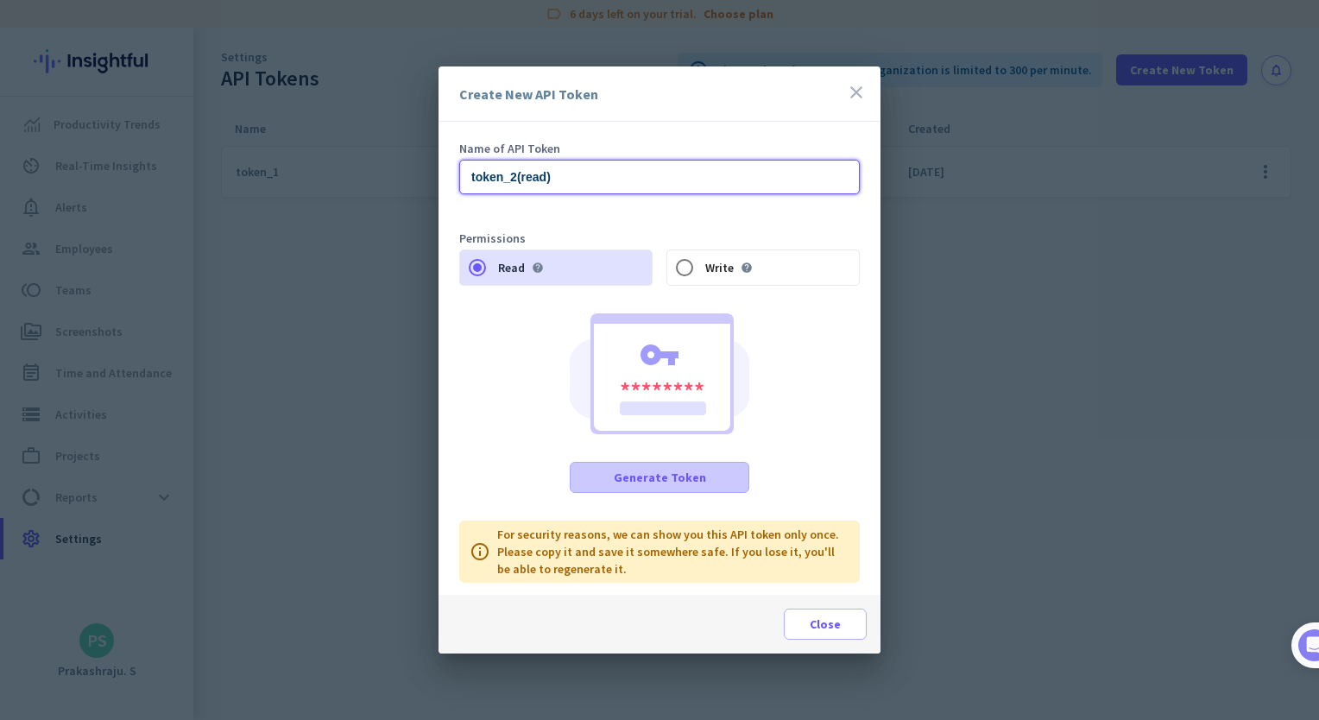
type input "token_2(read)"
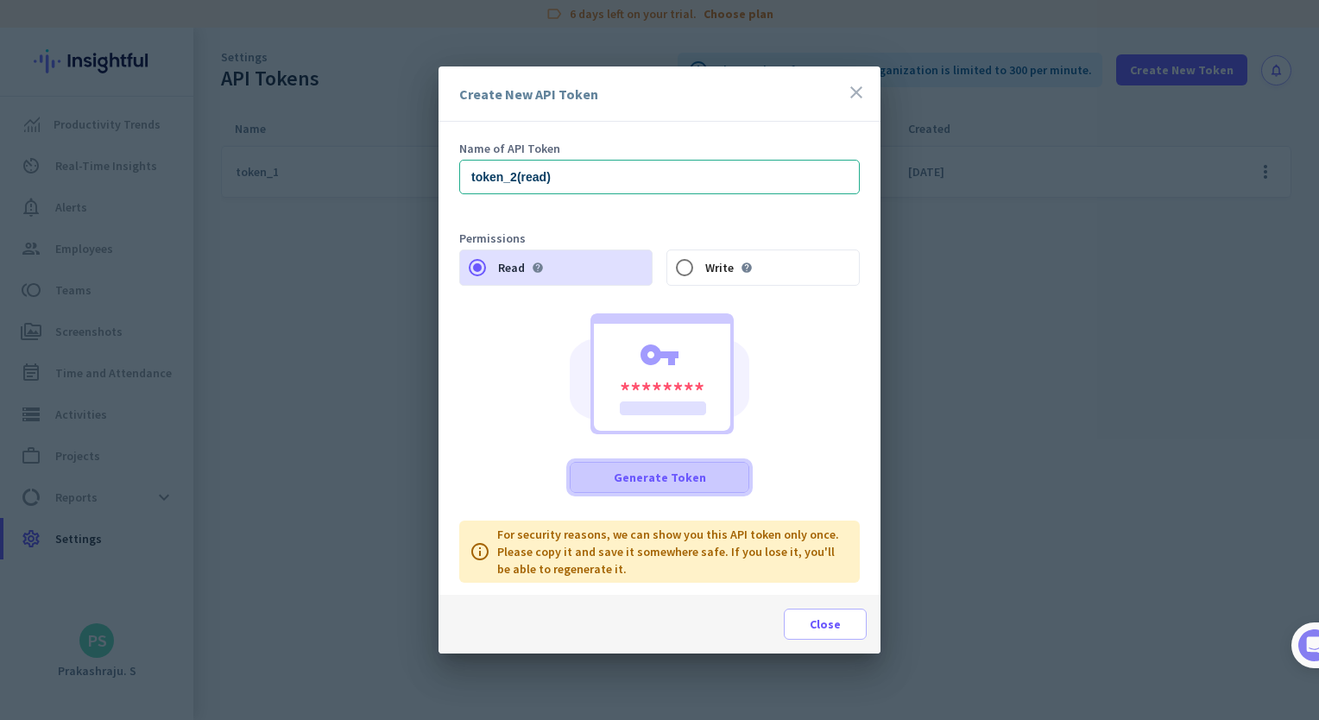
click at [675, 471] on span "Generate Token" at bounding box center [660, 477] width 92 height 17
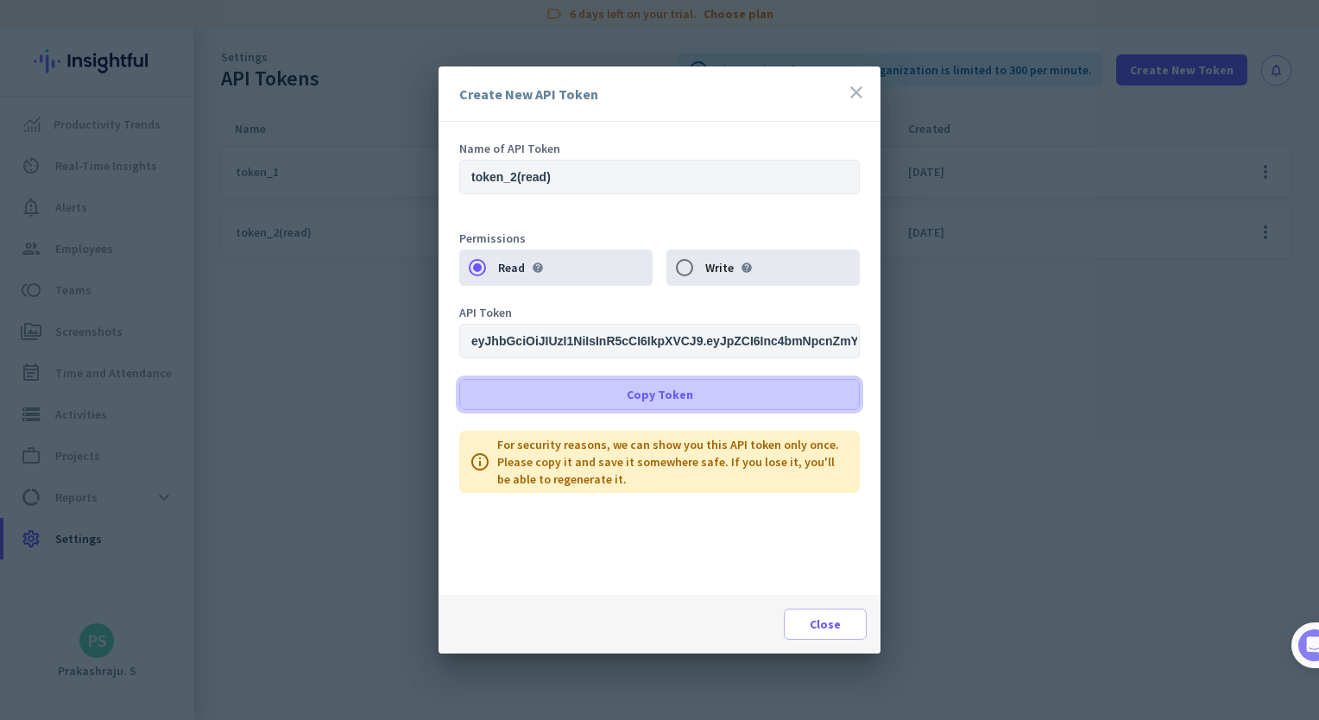
click at [675, 391] on span "Copy Token" at bounding box center [660, 394] width 66 height 17
